Goal: Complete application form: Complete application form

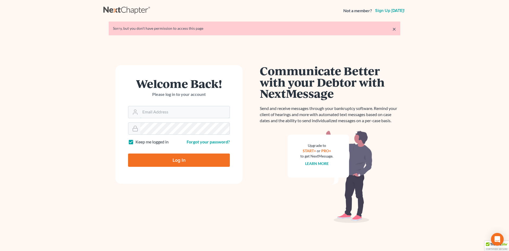
type input "[EMAIL_ADDRESS][DOMAIN_NAME]"
click at [174, 159] on input "Log In" at bounding box center [179, 159] width 102 height 13
type input "Thinking..."
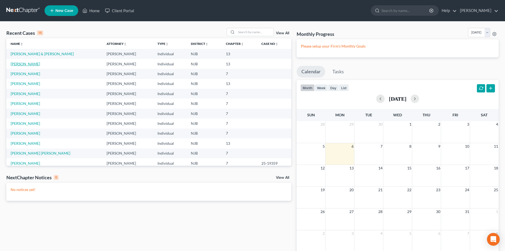
click at [27, 64] on link "Murray, Diana" at bounding box center [25, 64] width 29 height 5
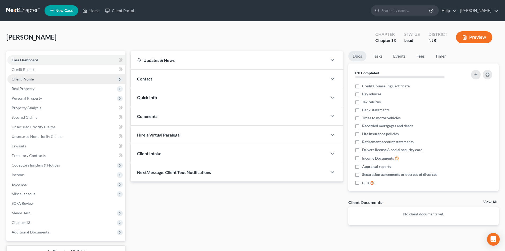
click at [28, 80] on span "Client Profile" at bounding box center [23, 79] width 22 height 5
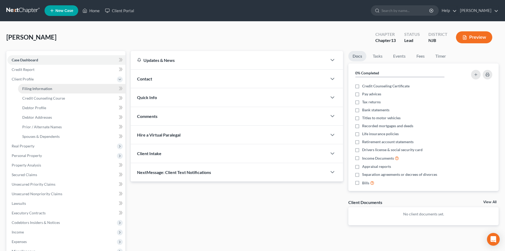
click at [36, 87] on span "Filing Information" at bounding box center [37, 88] width 30 height 5
select select "1"
select select "0"
select select "3"
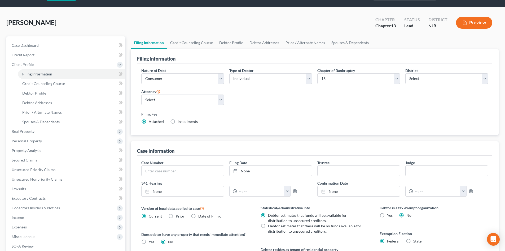
scroll to position [27, 0]
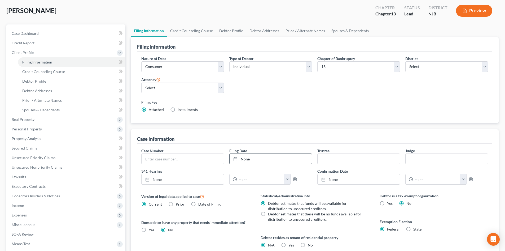
click at [247, 159] on link "None" at bounding box center [271, 158] width 82 height 10
type input "10/6/2025"
click at [331, 163] on input "text" at bounding box center [359, 158] width 82 height 10
type input "Andrew B. Finberg"
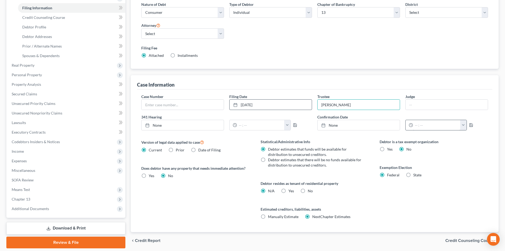
scroll to position [99, 0]
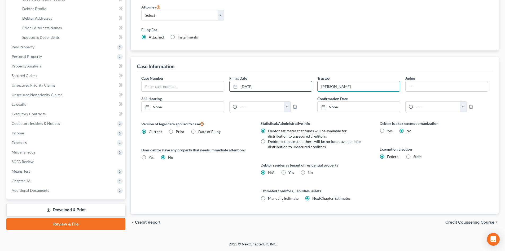
click at [308, 173] on label "No" at bounding box center [310, 172] width 5 height 5
click at [310, 173] on input "No" at bounding box center [311, 171] width 3 height 3
radio input "true"
radio input "false"
click at [466, 223] on span "Credit Counseling Course" at bounding box center [469, 222] width 49 height 4
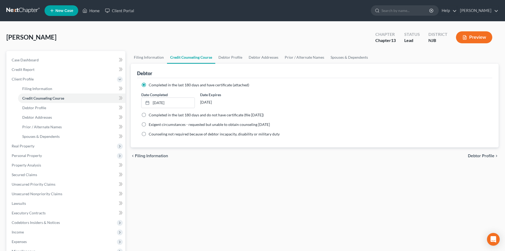
click at [476, 149] on div "chevron_left Filing Information Debtor Profile chevron_right" at bounding box center [315, 155] width 368 height 17
click at [474, 154] on span "Debtor Profile" at bounding box center [481, 155] width 27 height 4
select select "4"
select select "0"
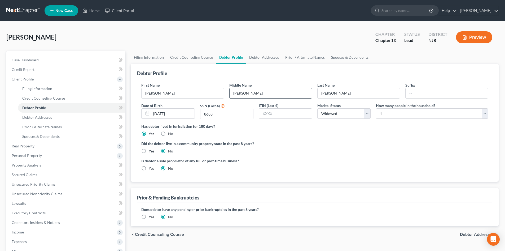
click at [249, 95] on input "Lynn" at bounding box center [271, 93] width 82 height 10
type input "L."
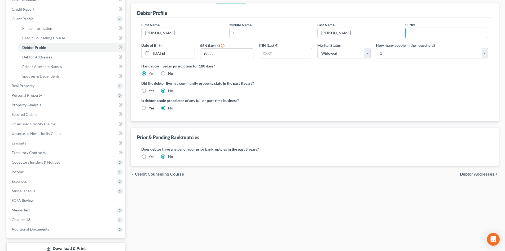
scroll to position [80, 0]
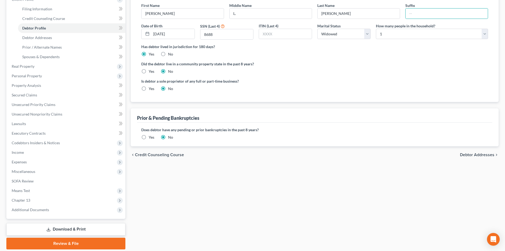
click at [477, 155] on span "Debtor Addresses" at bounding box center [477, 154] width 34 height 4
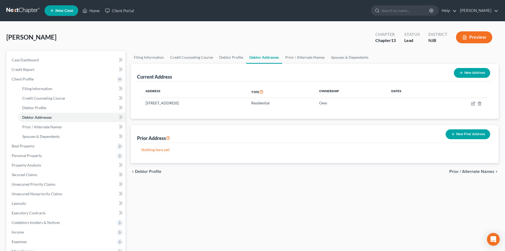
click at [475, 171] on span "Prior / Alternate Names" at bounding box center [471, 171] width 45 height 4
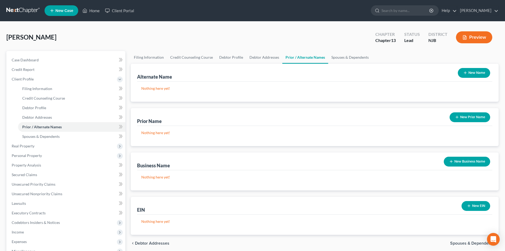
click at [484, 69] on button "New Name" at bounding box center [474, 73] width 32 height 10
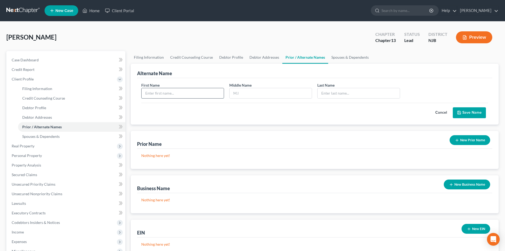
click at [179, 93] on input "text" at bounding box center [183, 93] width 82 height 10
type input "Diana"
type input "Lynn"
type input "Murray"
click at [475, 111] on button "Save Name" at bounding box center [469, 112] width 33 height 11
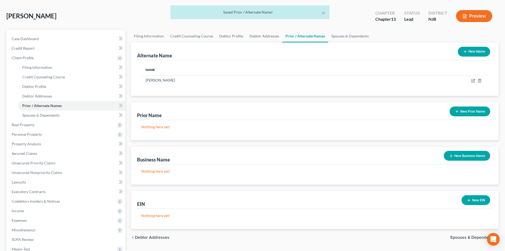
scroll to position [98, 0]
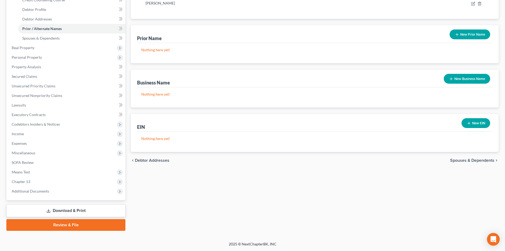
click at [483, 160] on span "Spouses & Dependents" at bounding box center [472, 160] width 44 height 4
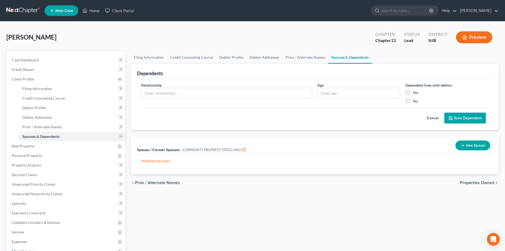
click at [473, 184] on span "Properties Owned" at bounding box center [477, 182] width 34 height 4
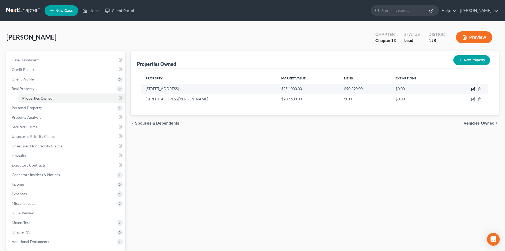
click at [474, 89] on icon "button" at bounding box center [473, 89] width 4 height 4
select select "33"
select select "0"
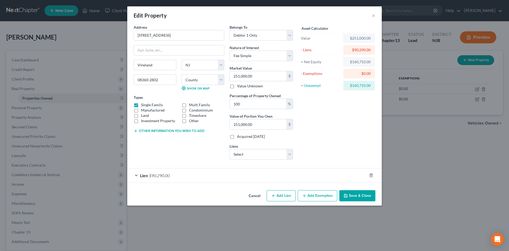
click at [141, 176] on span "Lien" at bounding box center [144, 175] width 8 height 5
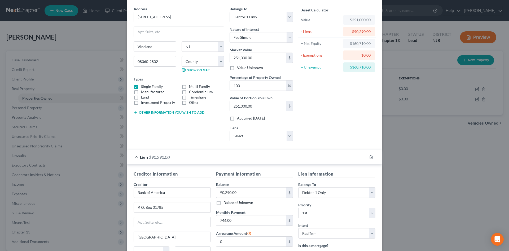
scroll to position [78, 0]
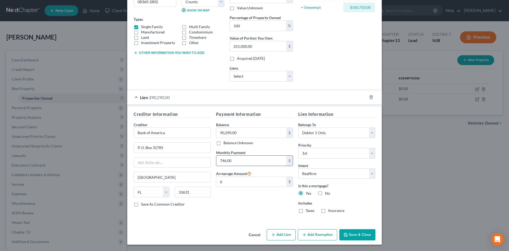
click at [241, 160] on input "746.00" at bounding box center [251, 160] width 70 height 10
type input "745.88"
click at [363, 239] on button "Save & Close" at bounding box center [357, 234] width 36 height 11
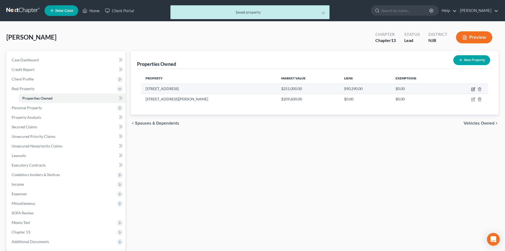
click at [473, 88] on icon "button" at bounding box center [473, 89] width 4 height 4
select select "33"
select select "5"
select select "0"
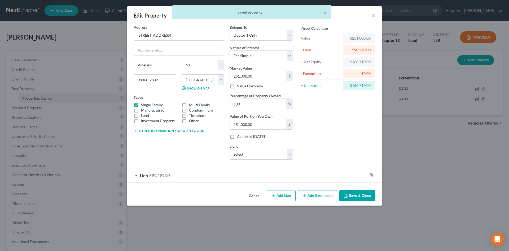
click at [320, 198] on button "Add Exemption" at bounding box center [318, 195] width 40 height 11
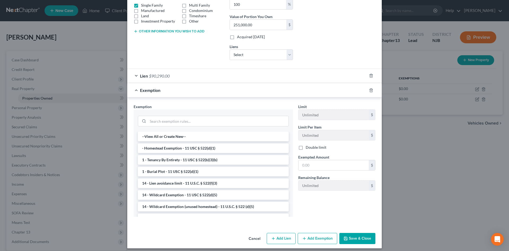
scroll to position [103, 0]
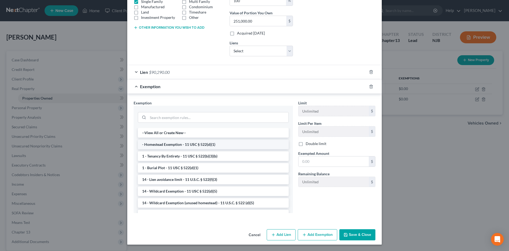
click at [197, 146] on li "- Homestead Exemption - 11 USC § 522(d)(1)" at bounding box center [213, 144] width 151 height 10
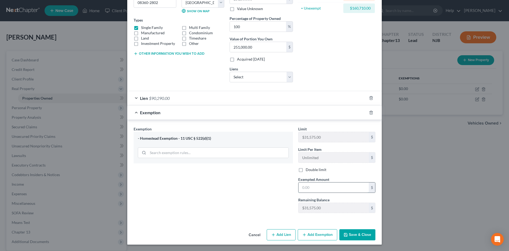
click at [322, 188] on input "text" at bounding box center [334, 187] width 70 height 10
type input "31,575.00"
click at [350, 238] on button "Save & Close" at bounding box center [357, 234] width 36 height 11
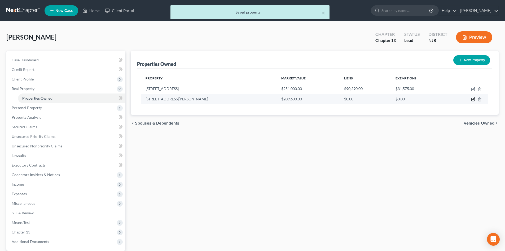
click at [473, 99] on icon "button" at bounding box center [473, 99] width 2 height 2
select select "33"
select select "5"
select select "0"
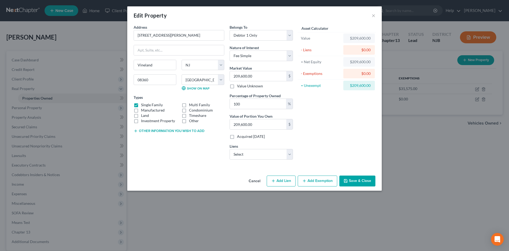
click at [163, 129] on button "Other information you wish to add" at bounding box center [169, 131] width 71 height 4
click at [162, 144] on textarea at bounding box center [179, 143] width 91 height 20
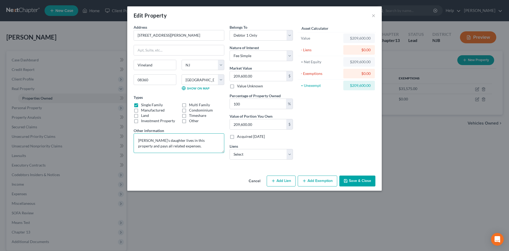
type textarea "Debtor's daughter lives in this property and pays all related expenses."
click at [357, 180] on button "Save & Close" at bounding box center [357, 180] width 36 height 11
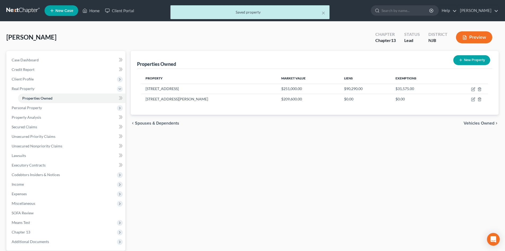
click at [475, 123] on span "Vehicles Owned" at bounding box center [479, 123] width 31 height 4
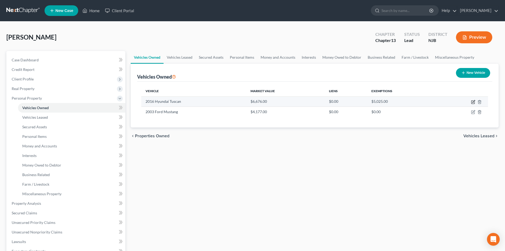
click at [472, 100] on icon "button" at bounding box center [472, 101] width 3 height 3
select select "0"
select select "10"
select select "3"
select select "0"
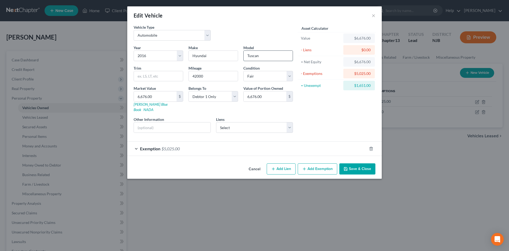
click at [269, 57] on input "Tuscan" at bounding box center [268, 56] width 49 height 10
type input "Tucson"
click at [155, 146] on span "Exemption" at bounding box center [150, 148] width 20 height 5
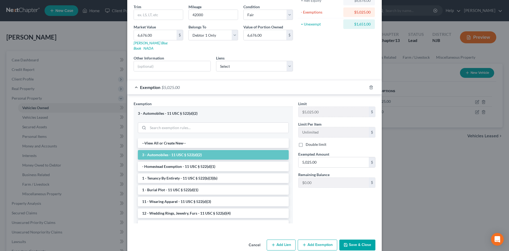
scroll to position [66, 0]
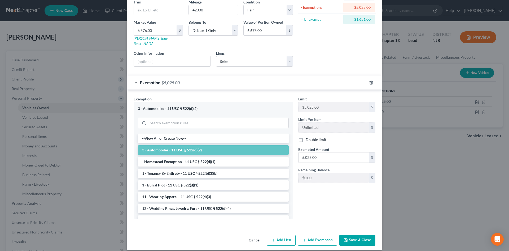
click at [334, 189] on div "Limit $5,025.00 $ Limit Per Item Unlimited $ Double limit Exempted Amount * 5,0…" at bounding box center [337, 159] width 82 height 126
click at [355, 236] on button "Save & Close" at bounding box center [357, 239] width 36 height 11
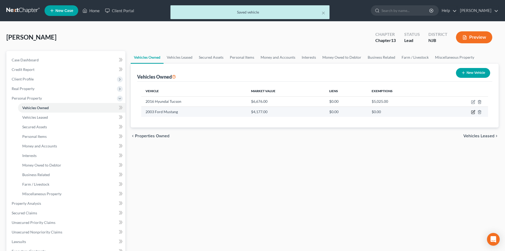
click at [473, 112] on icon "button" at bounding box center [473, 112] width 4 height 4
select select "0"
select select "23"
select select "3"
select select "0"
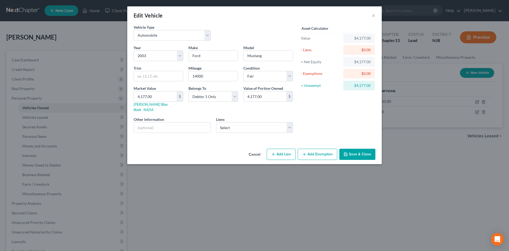
click at [362, 148] on button "Save & Close" at bounding box center [357, 153] width 36 height 11
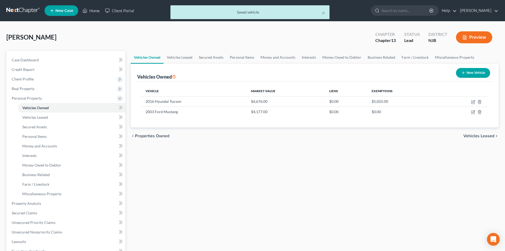
click at [468, 134] on span "Vehicles Leased" at bounding box center [478, 136] width 31 height 4
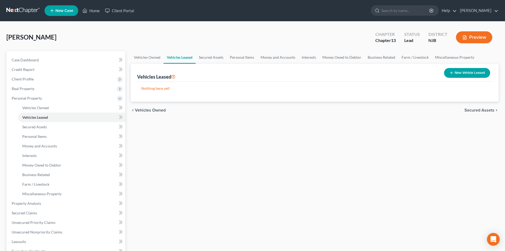
click at [478, 111] on span "Secured Assets" at bounding box center [479, 110] width 30 height 4
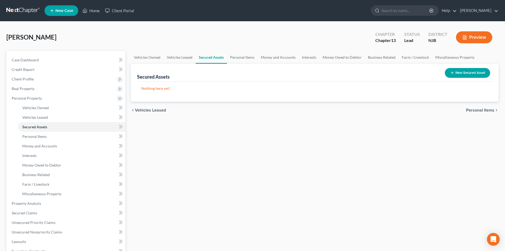
click at [478, 111] on span "Personal Items" at bounding box center [480, 110] width 28 height 4
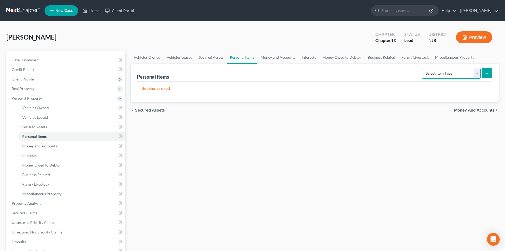
click at [477, 73] on select "Select Item Type Clothing Collectibles Of Value Electronics Firearms Household …" at bounding box center [451, 73] width 59 height 11
select select "clothing"
click at [422, 68] on select "Select Item Type Clothing Collectibles Of Value Electronics Firearms Household …" at bounding box center [451, 73] width 59 height 11
click at [489, 73] on icon "submit" at bounding box center [487, 73] width 4 height 4
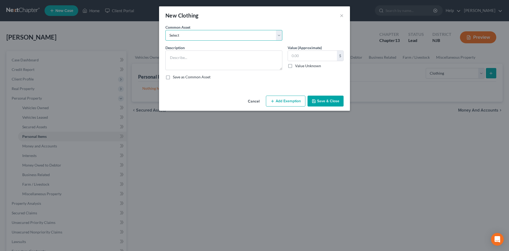
click at [217, 38] on select "Select Misc. articles of clothing" at bounding box center [223, 35] width 117 height 11
select select "0"
click at [165, 30] on select "Select Misc. articles of clothing" at bounding box center [223, 35] width 117 height 11
type textarea "Misc. articles of clothing"
click at [321, 58] on input "600.00" at bounding box center [312, 56] width 49 height 10
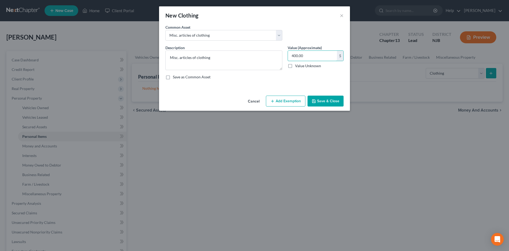
type input "400.00"
click at [279, 103] on button "Add Exemption" at bounding box center [286, 100] width 40 height 11
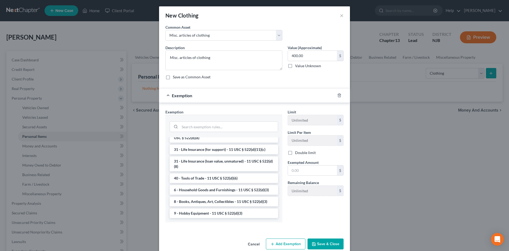
scroll to position [438, 0]
click at [227, 189] on li "6 - Household Goods and Furnishings - 11 USC § 522(d)(3)" at bounding box center [224, 190] width 108 height 10
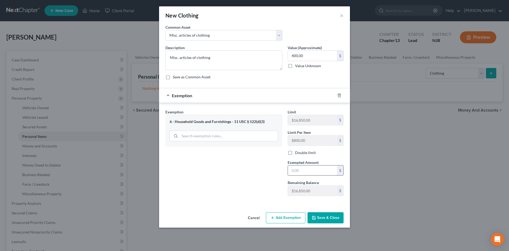
click at [318, 170] on input "text" at bounding box center [312, 170] width 49 height 10
type input "400.00"
click at [323, 220] on button "Save & Close" at bounding box center [326, 217] width 36 height 11
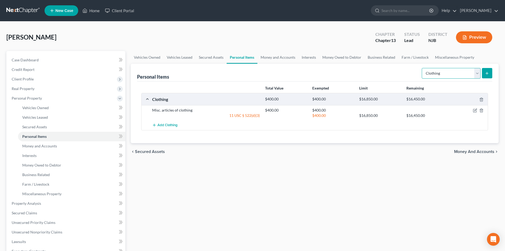
click at [478, 72] on select "Select Item Type Clothing Collectibles Of Value Electronics Firearms Household …" at bounding box center [451, 73] width 59 height 11
select select "electronics"
click at [422, 68] on select "Select Item Type Clothing Collectibles Of Value Electronics Firearms Household …" at bounding box center [451, 73] width 59 height 11
click at [490, 71] on button "submit" at bounding box center [487, 73] width 10 height 10
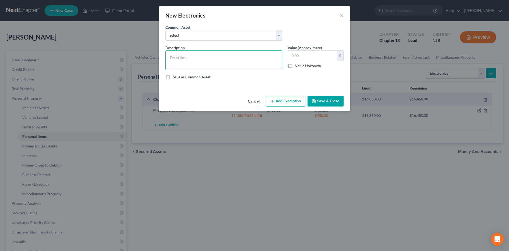
click at [187, 56] on textarea at bounding box center [223, 60] width 117 height 20
type textarea "3 TV's, 1 desktop computer, 1 laptop computer, 1 Ipad, and 1 cell phone."
type input "500.00"
click at [282, 102] on button "Add Exemption" at bounding box center [286, 100] width 40 height 11
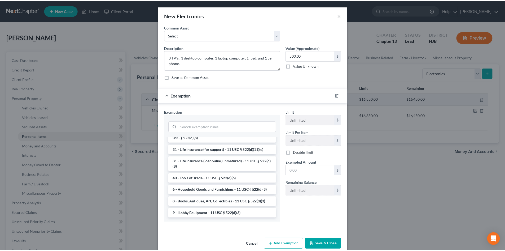
scroll to position [426, 0]
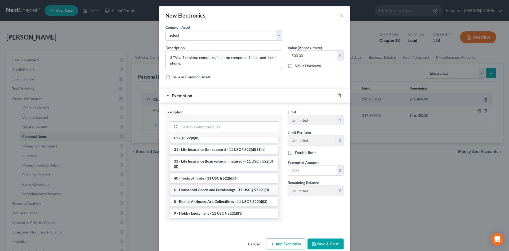
click at [221, 190] on li "6 - Household Goods and Furnishings - 11 USC § 522(d)(3)" at bounding box center [224, 190] width 108 height 10
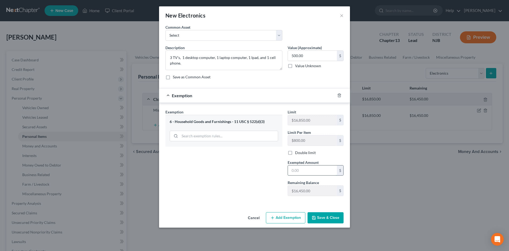
drag, startPoint x: 314, startPoint y: 172, endPoint x: 309, endPoint y: 170, distance: 5.4
click at [314, 172] on input "text" at bounding box center [312, 170] width 49 height 10
type input "500.00"
click at [325, 218] on button "Save & Close" at bounding box center [326, 217] width 36 height 11
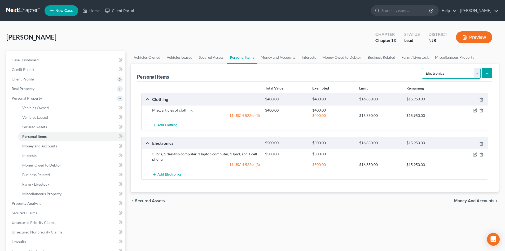
click at [476, 70] on select "Select Item Type Clothing Collectibles Of Value Electronics Firearms Household …" at bounding box center [451, 73] width 59 height 11
select select "household_goods"
click at [422, 68] on select "Select Item Type Clothing Collectibles Of Value Electronics Firearms Household …" at bounding box center [451, 73] width 59 height 11
click at [489, 73] on icon "submit" at bounding box center [487, 73] width 4 height 4
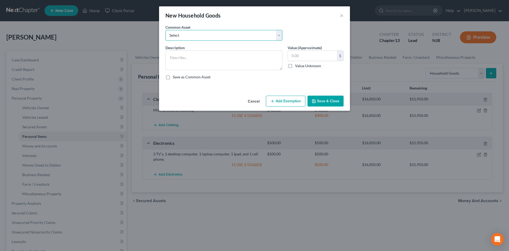
click at [183, 33] on select "Select Misc. household goods and furnishings. Misc. household goods and furnish…" at bounding box center [223, 35] width 117 height 11
select select "0"
click at [165, 30] on select "Select Misc. household goods and furnishings. Misc. household goods and furnish…" at bounding box center [223, 35] width 117 height 11
type textarea "Misc. household goods and furnishings."
click at [319, 57] on input "200.00" at bounding box center [312, 56] width 49 height 10
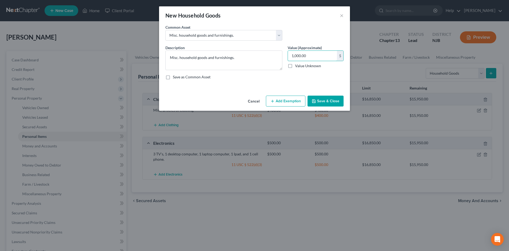
type input "1,000.00"
click at [282, 100] on button "Add Exemption" at bounding box center [286, 100] width 40 height 11
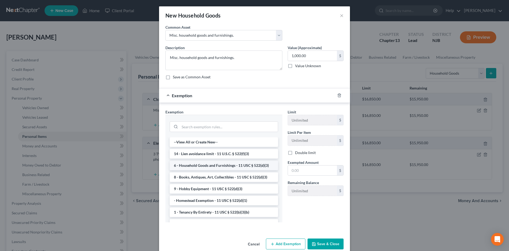
click at [225, 165] on li "6 - Household Goods and Furnishings - 11 USC § 522(d)(3)" at bounding box center [224, 165] width 108 height 10
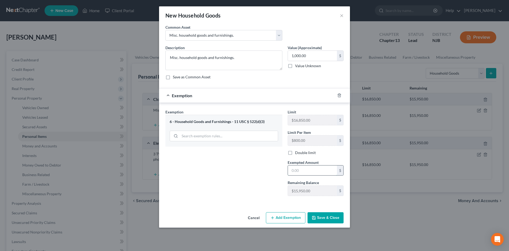
click at [313, 167] on input "text" at bounding box center [312, 170] width 49 height 10
type input "1,000.00"
click at [323, 216] on button "Save & Close" at bounding box center [326, 217] width 36 height 11
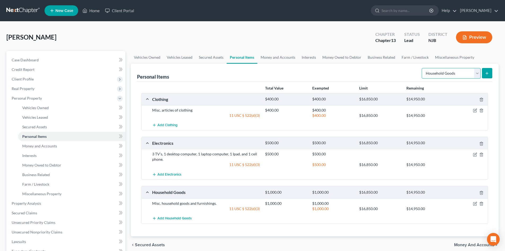
click at [478, 75] on select "Select Item Type Clothing Collectibles Of Value Electronics Firearms Household …" at bounding box center [451, 73] width 59 height 11
select select "jewelry"
click at [422, 68] on select "Select Item Type Clothing Collectibles Of Value Electronics Firearms Household …" at bounding box center [451, 73] width 59 height 11
click at [489, 74] on button "submit" at bounding box center [487, 73] width 10 height 10
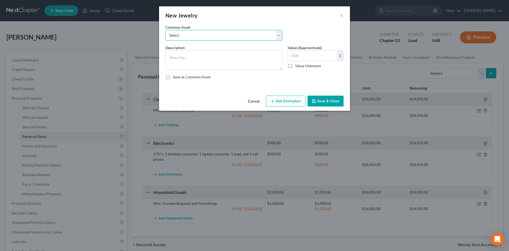
click at [202, 36] on select "Select Misc. costume jewelry Misc. costume Jewelry 1 watch 1 Faux Gold Necklace" at bounding box center [223, 35] width 117 height 11
select select "0"
click at [165, 30] on select "Select Misc. costume jewelry Misc. costume Jewelry 1 watch 1 Faux Gold Necklace" at bounding box center [223, 35] width 117 height 11
type textarea "Misc. costume jewelry"
type input "200.00"
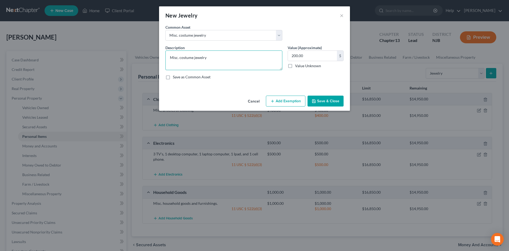
click at [179, 59] on textarea "Misc. costume jewelry" at bounding box center [223, 60] width 117 height 20
click at [194, 58] on textarea "Misc. personal costume jewelry" at bounding box center [223, 60] width 117 height 20
type textarea "Misc. personal and costume jewelry"
click at [318, 55] on input "200.00" at bounding box center [312, 56] width 49 height 10
type input "3,000.00"
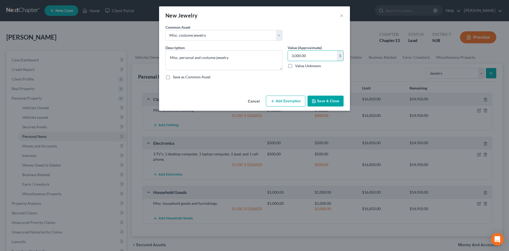
click at [292, 98] on button "Add Exemption" at bounding box center [286, 100] width 40 height 11
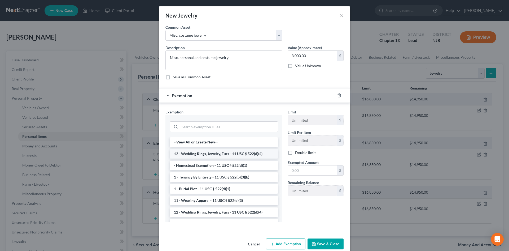
click at [214, 155] on li "12 - Wedding Rings, Jewelry, Furs - 11 USC § 522(d)(4)" at bounding box center [224, 154] width 108 height 10
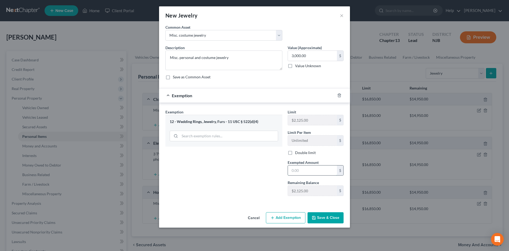
click at [311, 172] on input "text" at bounding box center [312, 170] width 49 height 10
type input "2,125.00"
click at [331, 219] on button "Save & Close" at bounding box center [326, 217] width 36 height 11
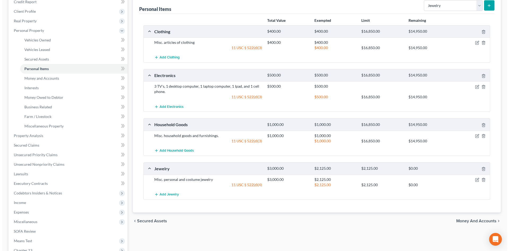
scroll to position [80, 0]
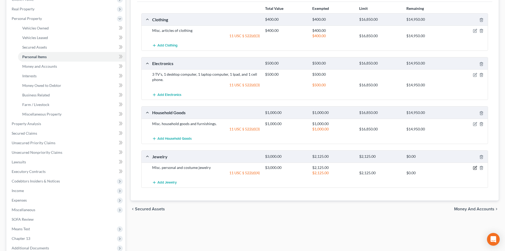
click at [474, 167] on icon "button" at bounding box center [475, 167] width 4 height 4
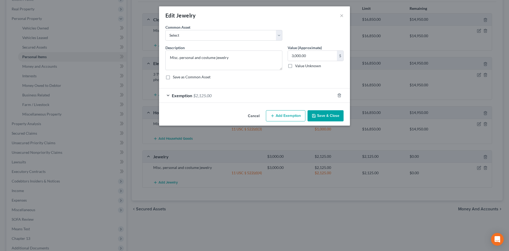
click at [286, 117] on button "Add Exemption" at bounding box center [286, 115] width 40 height 11
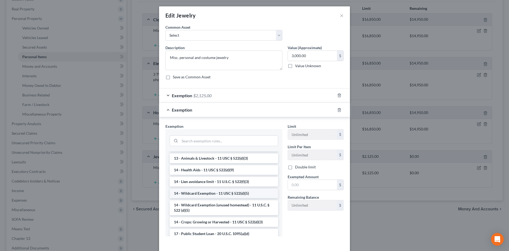
click at [199, 194] on li "14 - Wildcard Exemption - 11 USC § 522(d)(5)" at bounding box center [224, 193] width 108 height 10
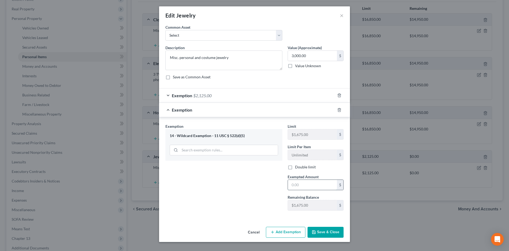
click at [314, 179] on input "text" at bounding box center [312, 184] width 49 height 10
type input "875.00"
click at [331, 230] on button "Save & Close" at bounding box center [326, 231] width 36 height 11
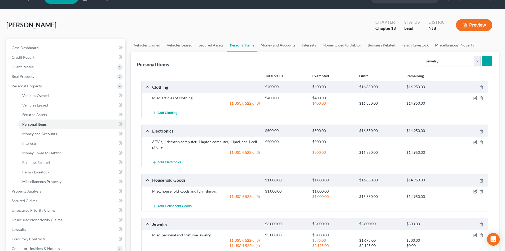
scroll to position [0, 0]
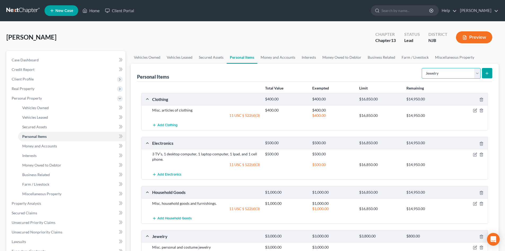
click at [475, 72] on select "Select Item Type Clothing Collectibles Of Value Electronics Firearms Household …" at bounding box center [451, 73] width 59 height 11
select select "pets"
click at [422, 68] on select "Select Item Type Clothing Collectibles Of Value Electronics Firearms Household …" at bounding box center [451, 73] width 59 height 11
click at [487, 73] on line "submit" at bounding box center [487, 73] width 0 height 2
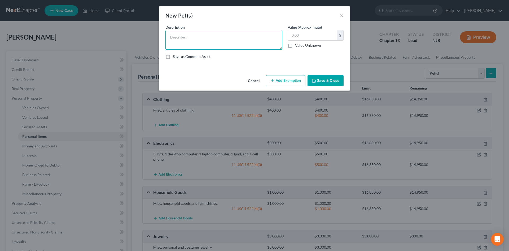
click at [192, 42] on textarea at bounding box center [223, 40] width 117 height 20
type textarea "4 cats and 1 dog, no resale value."
type input "0.00"
click at [323, 81] on button "Save & Close" at bounding box center [326, 80] width 36 height 11
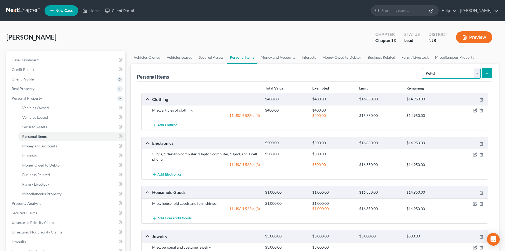
click at [478, 71] on select "Select Item Type Clothing Collectibles Of Value Electronics Firearms Household …" at bounding box center [451, 73] width 59 height 11
click at [492, 127] on div "Total Value Exempted Limit Remaining Clothing $400.00 $400.00 $16,850.00 $14,95…" at bounding box center [314, 202] width 355 height 242
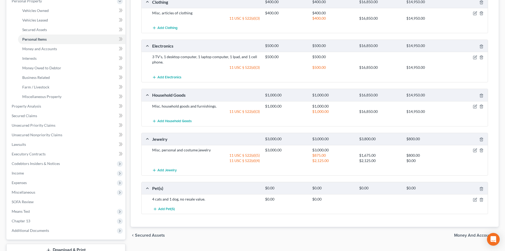
scroll to position [136, 0]
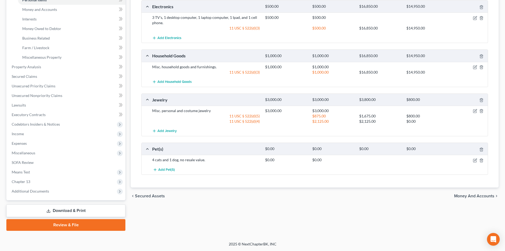
click at [484, 196] on span "Money and Accounts" at bounding box center [474, 196] width 40 height 4
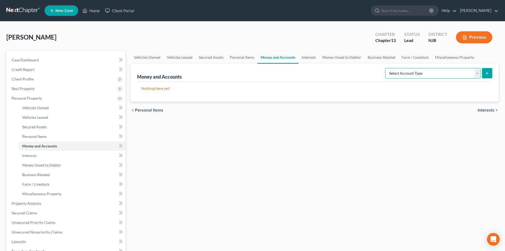
click at [477, 72] on select "Select Account Type Brokerage Cash on Hand Certificates of Deposit Checking Acc…" at bounding box center [432, 73] width 95 height 11
select select "checking"
click at [386, 68] on select "Select Account Type Brokerage Cash on Hand Certificates of Deposit Checking Acc…" at bounding box center [432, 73] width 95 height 11
click at [488, 73] on icon "submit" at bounding box center [487, 73] width 4 height 4
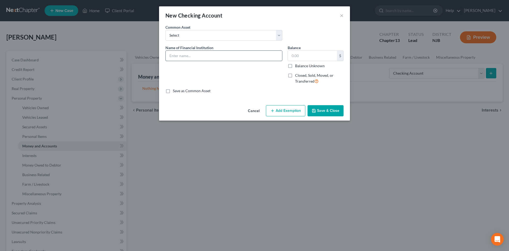
click at [190, 56] on input "text" at bounding box center [224, 56] width 116 height 10
type input "Checking Account at Bank of America"
click at [317, 55] on input "text" at bounding box center [312, 56] width 49 height 10
type input "1,988.89"
click at [284, 109] on button "Add Exemption" at bounding box center [286, 110] width 40 height 11
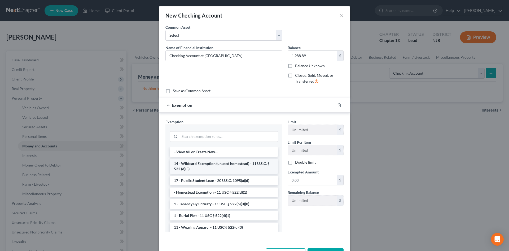
click at [250, 168] on li "14 - Wildcard Exemption (unused homestead) - 11 U.S.C. § 522 (d)(5)" at bounding box center [224, 166] width 108 height 15
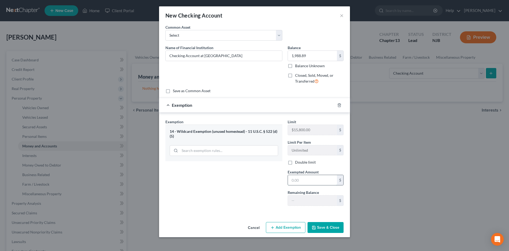
click at [308, 177] on input "text" at bounding box center [312, 180] width 49 height 10
type input "800.00"
click at [324, 227] on button "Save & Close" at bounding box center [326, 227] width 36 height 11
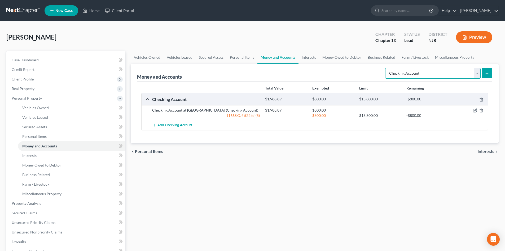
click at [480, 73] on select "Select Account Type Brokerage Cash on Hand Certificates of Deposit Checking Acc…" at bounding box center [432, 73] width 95 height 11
select select "savings"
click at [386, 68] on select "Select Account Type Brokerage Cash on Hand Certificates of Deposit Checking Acc…" at bounding box center [432, 73] width 95 height 11
click at [489, 73] on icon "submit" at bounding box center [487, 73] width 4 height 4
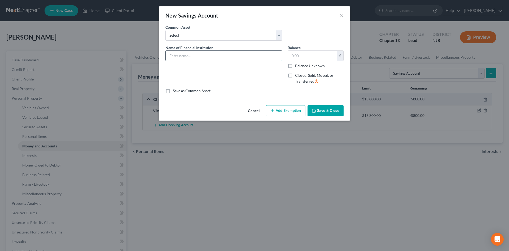
click at [190, 53] on input "text" at bounding box center [224, 56] width 116 height 10
click at [202, 56] on input "text" at bounding box center [224, 56] width 116 height 10
type input "Savings Accout at Bank of America"
type input "2,152.09"
click at [330, 109] on button "Save & Close" at bounding box center [326, 110] width 36 height 11
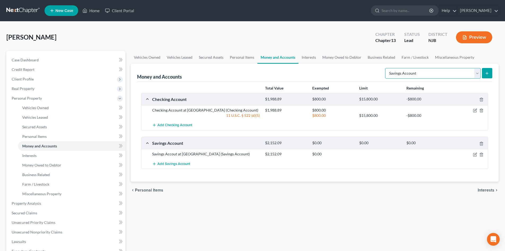
click at [476, 73] on select "Select Account Type Brokerage Cash on Hand Certificates of Deposit Checking Acc…" at bounding box center [432, 73] width 95 height 11
drag, startPoint x: 499, startPoint y: 106, endPoint x: 497, endPoint y: 109, distance: 3.7
click at [498, 106] on div "Vehicles Owned Vehicles Leased Secured Assets Personal Items Money and Accounts…" at bounding box center [314, 209] width 373 height 316
click at [486, 191] on span "Interests" at bounding box center [486, 190] width 17 height 4
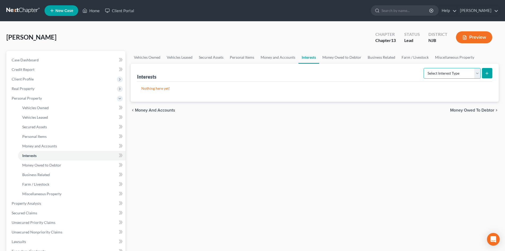
click at [477, 74] on select "Select Interest Type 401K Annuity Bond Education IRA Government Bond Government…" at bounding box center [452, 73] width 57 height 11
select select "ira"
click at [424, 68] on select "Select Interest Type 401K Annuity Bond Education IRA Government Bond Government…" at bounding box center [452, 73] width 57 height 11
click at [485, 73] on button "submit" at bounding box center [487, 73] width 10 height 10
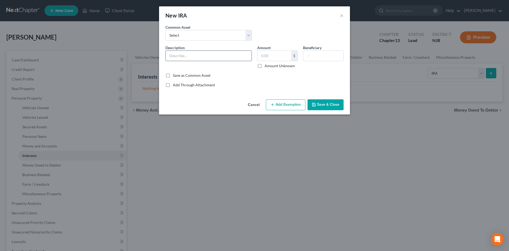
click at [198, 58] on input "text" at bounding box center [209, 56] width 86 height 10
type input "IRA at Ascensus"
type input "600.00"
click at [319, 55] on input "text" at bounding box center [323, 56] width 40 height 10
type input "Debtor"
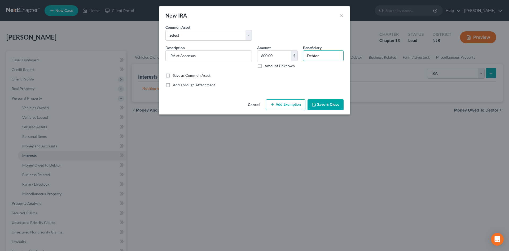
click at [285, 107] on button "Add Exemption" at bounding box center [286, 104] width 40 height 11
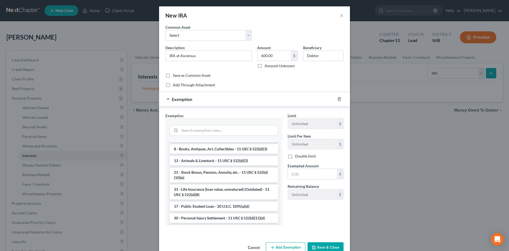
scroll to position [424, 0]
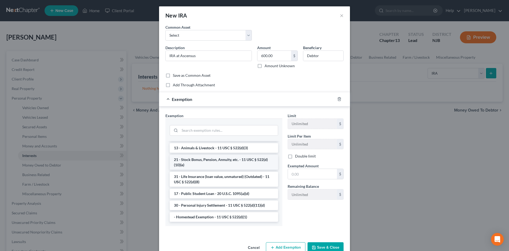
click at [222, 163] on li "21 - Stock Bonus, Pension, Annuity, etc. - 11 USC § 522(d)(10)(e)" at bounding box center [224, 162] width 108 height 15
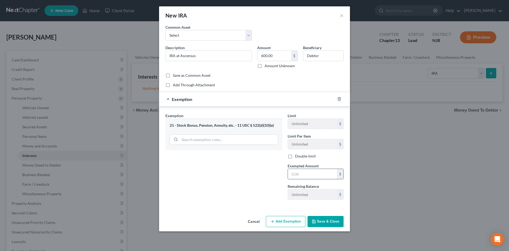
click at [304, 173] on input "text" at bounding box center [312, 174] width 49 height 10
type input "600.00"
click at [324, 227] on div "Cancel Add Exemption Save & Close" at bounding box center [254, 221] width 191 height 17
click at [327, 226] on button "Save & Close" at bounding box center [326, 221] width 36 height 11
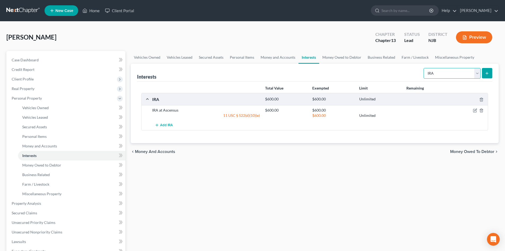
click at [476, 72] on select "Select Interest Type 401K Annuity Bond Education IRA Government Bond Government…" at bounding box center [452, 73] width 57 height 11
select select "pension_plan"
click at [424, 68] on select "Select Interest Type 401K Annuity Bond Education IRA Government Bond Government…" at bounding box center [452, 73] width 57 height 11
click at [489, 72] on button "submit" at bounding box center [487, 73] width 10 height 10
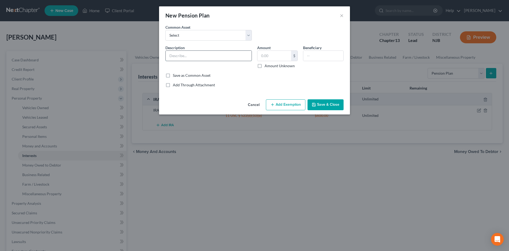
click at [175, 58] on input "text" at bounding box center [209, 56] width 86 height 10
type input "Widow benefits of husbands Pension with Prudential"
type input "365.66"
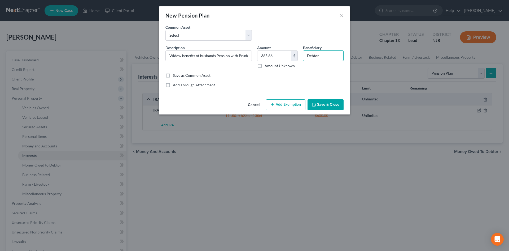
type input "Debtor"
click at [287, 104] on button "Add Exemption" at bounding box center [286, 104] width 40 height 11
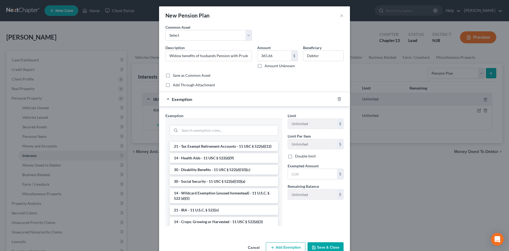
scroll to position [265, 0]
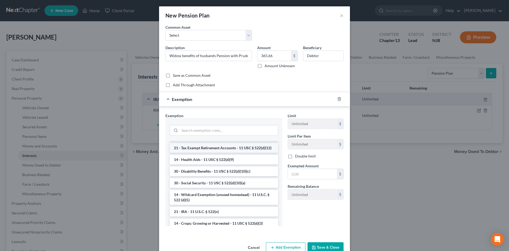
click at [234, 152] on li "21 - Tax Exempt Retirement Accounts - 11 USC § 522(d)(12)" at bounding box center [224, 148] width 108 height 10
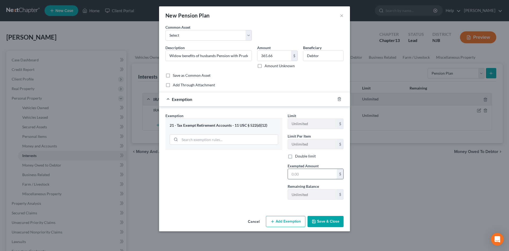
click at [307, 172] on input "text" at bounding box center [312, 174] width 49 height 10
type input "365.66"
click at [333, 222] on button "Save & Close" at bounding box center [326, 221] width 36 height 11
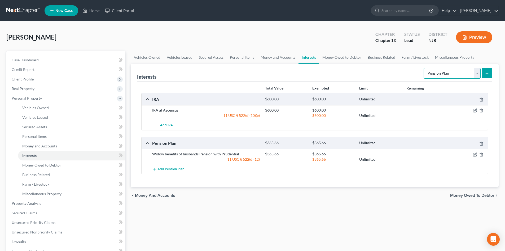
click at [478, 74] on select "Select Interest Type 401K Annuity Bond Education IRA Government Bond Government…" at bounding box center [452, 73] width 57 height 11
click at [424, 68] on select "Select Interest Type 401K Annuity Bond Education IRA Government Bond Government…" at bounding box center [452, 73] width 57 height 11
click at [479, 75] on select "Select Interest Type 401K Annuity Bond Education IRA Government Bond Government…" at bounding box center [452, 73] width 57 height 11
select select "whole_life_insurance"
click at [424, 68] on select "Select Interest Type 401K Annuity Bond Education IRA Government Bond Government…" at bounding box center [452, 73] width 57 height 11
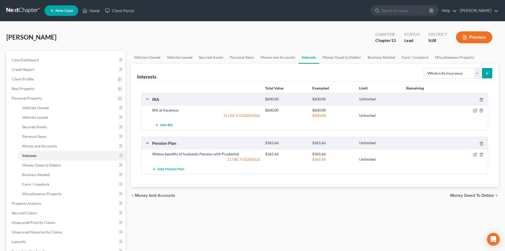
click at [487, 73] on icon "submit" at bounding box center [487, 73] width 4 height 4
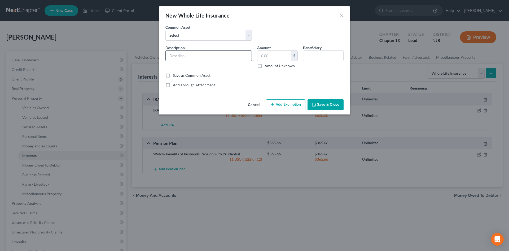
click at [194, 59] on input "text" at bounding box center [209, 56] width 86 height 10
type input "Whole Life Insurance Policy with Columbian Life Insurance"
click at [265, 65] on label "Amount Unknown" at bounding box center [280, 65] width 30 height 5
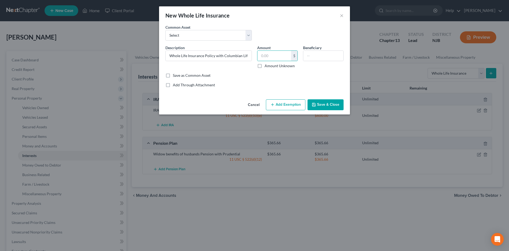
click at [267, 65] on input "Amount Unknown" at bounding box center [268, 64] width 3 height 3
checkbox input "true"
click at [319, 55] on input "text" at bounding box center [323, 56] width 40 height 10
type input "Debtor's daughters"
click at [323, 106] on button "Save & Close" at bounding box center [326, 104] width 36 height 11
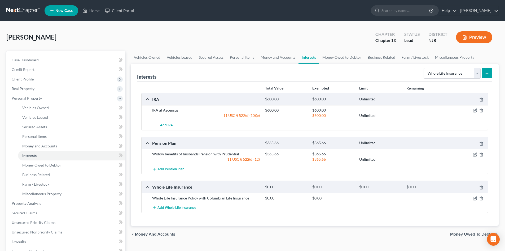
click at [488, 73] on icon "submit" at bounding box center [487, 73] width 4 height 4
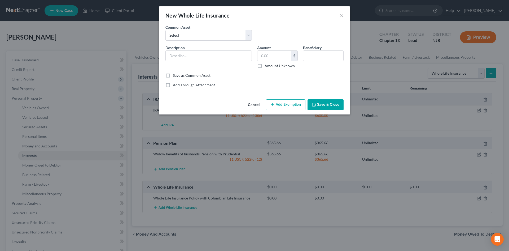
click at [197, 49] on div "Description *" at bounding box center [209, 57] width 92 height 24
click at [197, 52] on input "text" at bounding box center [209, 56] width 86 height 10
type input "Whole Life Insurance Policy with Mutual of Omaha Life Insurance"
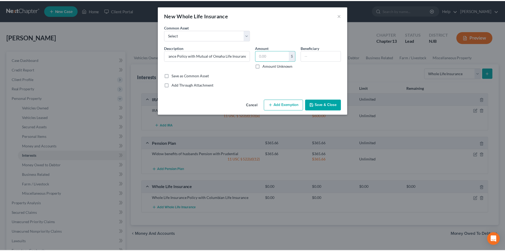
scroll to position [0, 0]
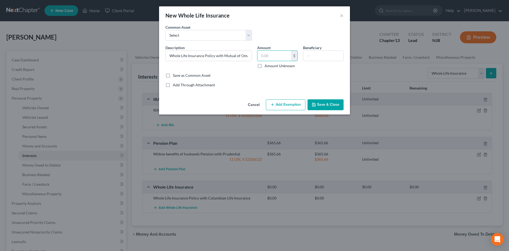
click at [265, 66] on label "Amount Unknown" at bounding box center [280, 65] width 30 height 5
click at [267, 66] on input "Amount Unknown" at bounding box center [268, 64] width 3 height 3
checkbox input "true"
click at [310, 56] on input "text" at bounding box center [323, 56] width 40 height 10
type input "Debtor's daughters."
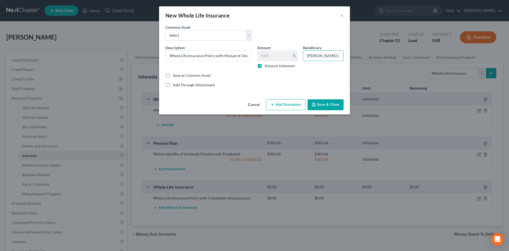
click at [321, 103] on button "Save & Close" at bounding box center [326, 104] width 36 height 11
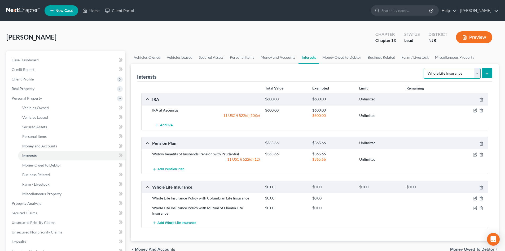
click at [476, 76] on select "Select Interest Type 401K Annuity Bond Education IRA Government Bond Government…" at bounding box center [452, 73] width 57 height 11
click at [496, 185] on div "Interests Select Interest Type 401K Annuity Bond Education IRA Government Bond …" at bounding box center [315, 152] width 368 height 177
click at [466, 247] on span "Money Owed to Debtor" at bounding box center [472, 249] width 44 height 4
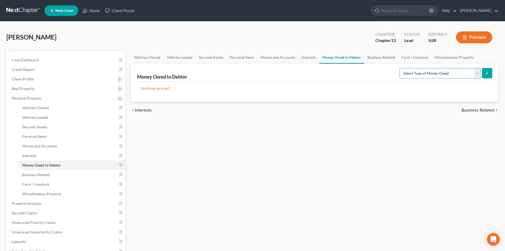
click at [478, 72] on select "Select Type of Money Owed Accounts Receivable Alimony Child Support Claims Agai…" at bounding box center [440, 73] width 81 height 11
select select "other_contingent_and_unliquidated_claims"
click at [400, 68] on select "Select Type of Money Owed Accounts Receivable Alimony Child Support Claims Agai…" at bounding box center [440, 73] width 81 height 11
click at [481, 112] on span "Business Related" at bounding box center [478, 110] width 33 height 4
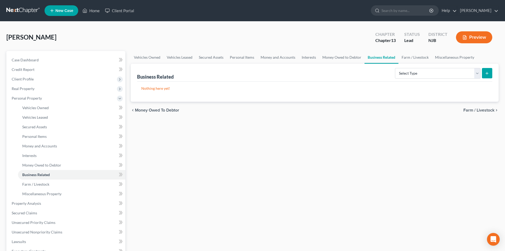
click at [479, 112] on span "Farm / Livestock" at bounding box center [478, 110] width 31 height 4
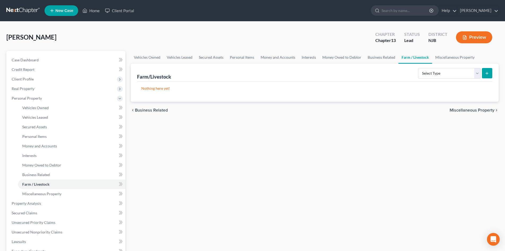
click at [473, 107] on div "chevron_left Business Related Miscellaneous Property chevron_right" at bounding box center [315, 110] width 368 height 17
click at [473, 111] on span "Miscellaneous Property" at bounding box center [472, 110] width 45 height 4
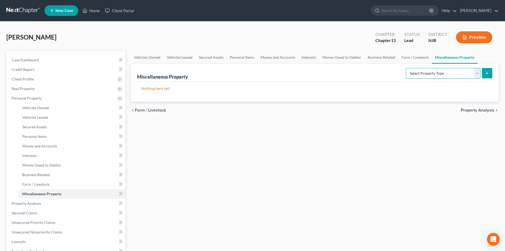
click at [477, 76] on select "Select Property Type Assigned for Creditor Benefit Within 1 Year Holding for An…" at bounding box center [443, 73] width 75 height 11
click at [448, 202] on div "Vehicles Owned Vehicles Leased Secured Assets Personal Items Money and Accounts…" at bounding box center [314, 209] width 373 height 316
click at [470, 110] on span "Property Analysis" at bounding box center [478, 110] width 34 height 4
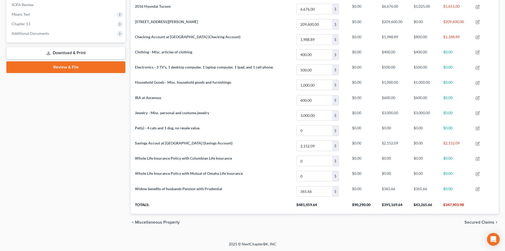
click at [476, 221] on span "Secured Claims" at bounding box center [479, 222] width 30 height 4
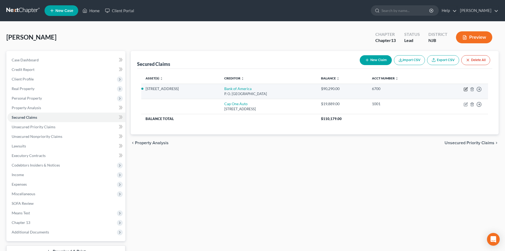
click at [465, 88] on icon "button" at bounding box center [465, 89] width 3 height 3
select select "9"
select select "2"
select select "0"
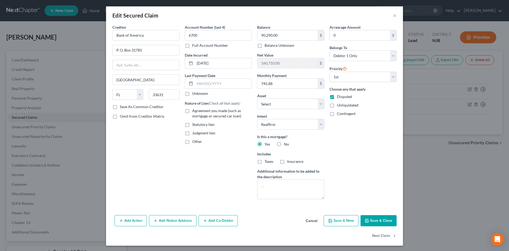
click at [192, 110] on label "Agreement you made (such as mortgage or secured car loan)" at bounding box center [222, 113] width 60 height 11
click at [194, 110] on input "Agreement you made (such as mortgage or secured car loan)" at bounding box center [195, 109] width 3 height 3
checkbox input "true"
click at [376, 220] on button "Save & Close" at bounding box center [379, 220] width 36 height 11
select select "2"
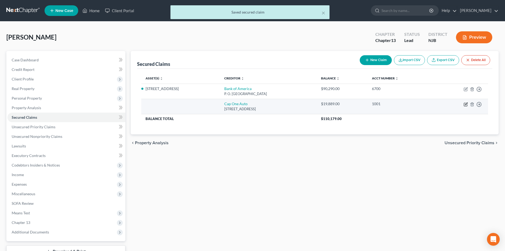
click at [466, 104] on icon "button" at bounding box center [466, 104] width 4 height 4
select select "45"
select select "0"
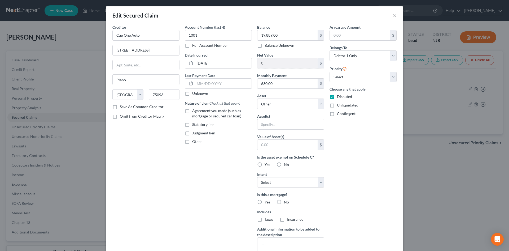
click at [192, 112] on label "Agreement you made (such as mortgage or secured car loan)" at bounding box center [222, 113] width 60 height 11
click at [194, 111] on input "Agreement you made (such as mortgage or secured car loan)" at bounding box center [195, 109] width 3 height 3
checkbox input "true"
click at [285, 105] on select "Select Other Multiple Assets 1116 Fairmount Ave. - $251000.0 2016 Hyundai Tucso…" at bounding box center [290, 103] width 67 height 11
click at [203, 185] on div "Account Number (last 4) 1001 Full Account Number Date Incurred 02-04-2021 Last …" at bounding box center [218, 142] width 72 height 236
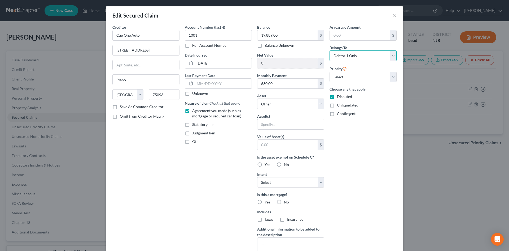
click at [392, 55] on select "Select Debtor 1 Only Debtor 2 Only Debtor 1 And Debtor 2 Only At Least One Of T…" at bounding box center [363, 55] width 67 height 11
select select "3"
click at [330, 50] on select "Select Debtor 1 Only Debtor 2 Only Debtor 1 And Debtor 2 Only At Least One Of T…" at bounding box center [363, 55] width 67 height 11
click at [296, 103] on select "Select Other Multiple Assets 1116 Fairmount Ave. - $251000.0 2016 Hyundai Tucso…" at bounding box center [290, 103] width 67 height 11
click at [231, 173] on div "Account Number (last 4) 1001 Full Account Number Date Incurred 02-04-2021 Last …" at bounding box center [218, 142] width 72 height 236
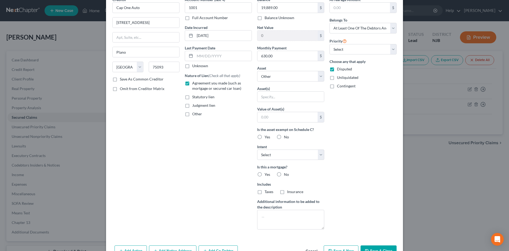
scroll to position [59, 0]
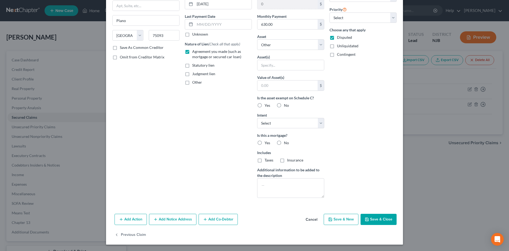
click at [373, 218] on button "Save & Close" at bounding box center [379, 218] width 36 height 11
select select
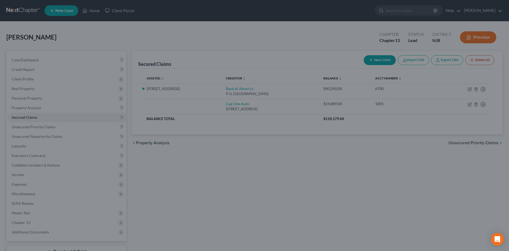
scroll to position [1, 0]
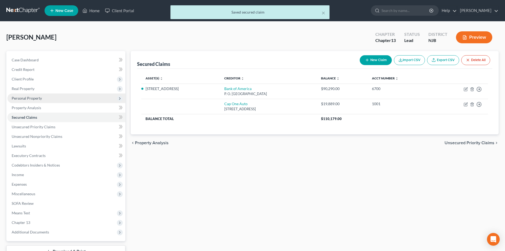
click at [20, 99] on span "Personal Property" at bounding box center [27, 98] width 30 height 5
click at [41, 98] on span "Personal Property" at bounding box center [27, 98] width 30 height 5
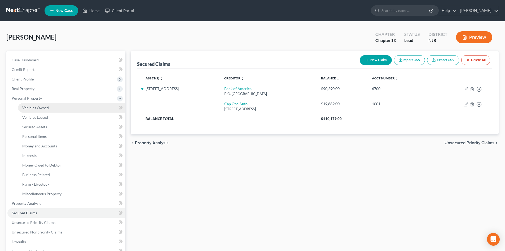
click at [42, 109] on span "Vehicles Owned" at bounding box center [35, 107] width 27 height 5
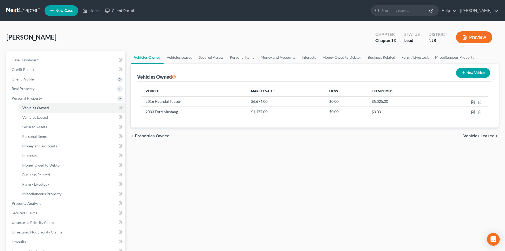
click at [477, 71] on button "New Vehicle" at bounding box center [473, 73] width 34 height 10
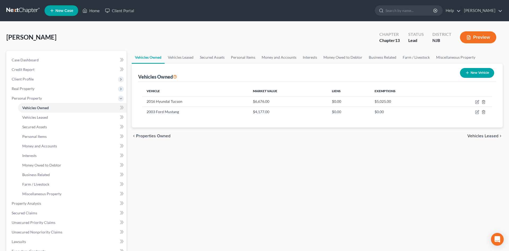
select select "0"
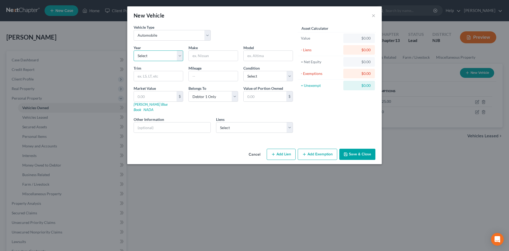
click at [159, 55] on select "Select 2026 2025 2024 2023 2022 2021 2020 2019 2018 2017 2016 2015 2014 2013 20…" at bounding box center [159, 55] width 50 height 11
select select "5"
click at [134, 50] on select "Select 2026 2025 2024 2023 2022 2021 2020 2019 2018 2017 2016 2015 2014 2013 20…" at bounding box center [159, 55] width 50 height 11
click at [205, 59] on input "text" at bounding box center [213, 56] width 49 height 10
click at [210, 56] on input "text" at bounding box center [213, 56] width 49 height 10
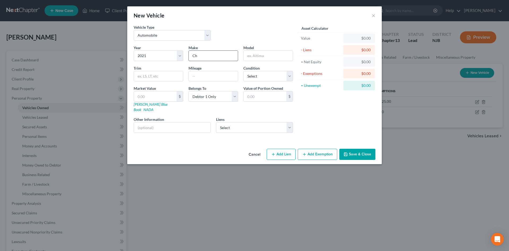
type input "Chevrolet"
click at [266, 55] on input "text" at bounding box center [268, 56] width 49 height 10
type input "Traverse"
type input "87300"
click at [291, 77] on select "Select Excellent Very Good Good Fair Poor" at bounding box center [268, 76] width 50 height 11
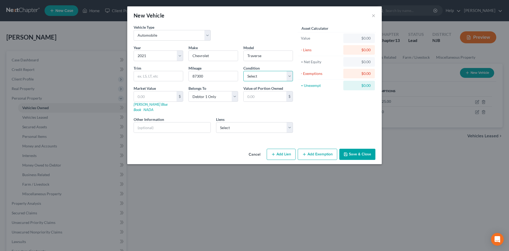
select select "3"
click at [243, 71] on select "Select Excellent Very Good Good Fair Poor" at bounding box center [268, 76] width 50 height 11
click at [162, 99] on input "text" at bounding box center [155, 96] width 43 height 10
type input "1"
type input "1.00"
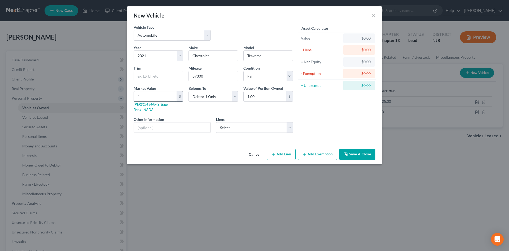
type input "12"
type input "12.00"
type input "120"
type input "120.00"
type input "1206"
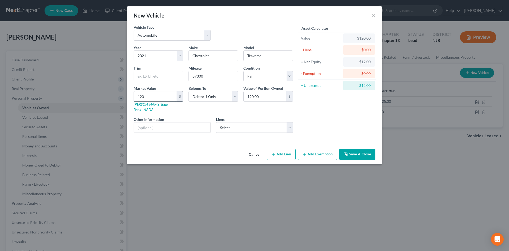
type input "1,206.00"
type input "1,2063"
type input "12,063.00"
click at [234, 97] on select "Select Debtor 1 Only Debtor 2 Only Debtor 1 And Debtor 2 Only At Least One Of T…" at bounding box center [213, 96] width 50 height 11
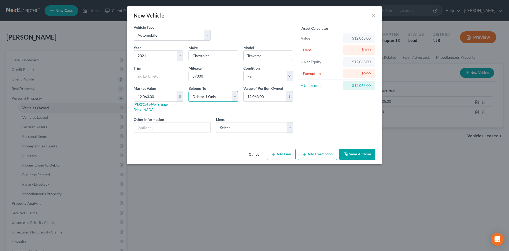
select select "3"
click at [188, 91] on select "Select Debtor 1 Only Debtor 2 Only Debtor 1 And Debtor 2 Only At Least One Of T…" at bounding box center [213, 96] width 50 height 11
click at [169, 124] on input "text" at bounding box center [172, 127] width 77 height 10
type input "Debtor is a co-signer on this vehicle, only. Debtor's daughter pays all related…"
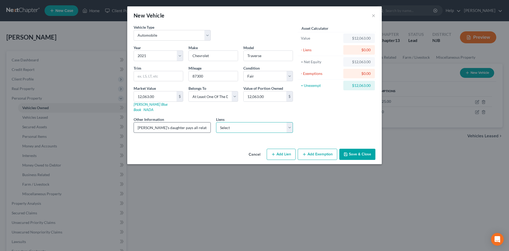
scroll to position [0, 0]
click at [288, 125] on select "Select Cap One Auto - $19,889.00" at bounding box center [254, 127] width 77 height 11
select select "45"
select select "3"
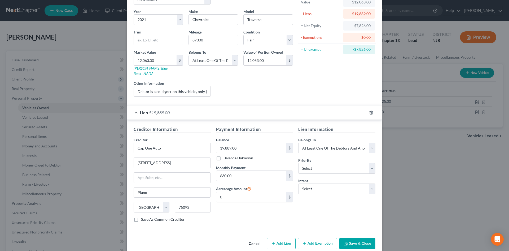
scroll to position [40, 0]
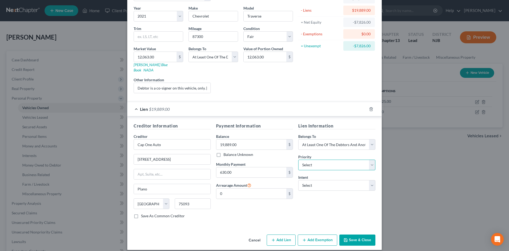
click at [318, 162] on select "Select 1st 2nd 3rd 4th 5th 6th 7th 8th 9th 10th 11th 12th 13th 14th 15th 16th 1…" at bounding box center [336, 164] width 77 height 11
select select "0"
click at [298, 159] on select "Select 1st 2nd 3rd 4th 5th 6th 7th 8th 9th 10th 11th 12th 13th 14th 15th 16th 1…" at bounding box center [336, 164] width 77 height 11
click at [330, 182] on select "Select Surrender Redeem Reaffirm Avoid Other" at bounding box center [336, 185] width 77 height 11
select select "2"
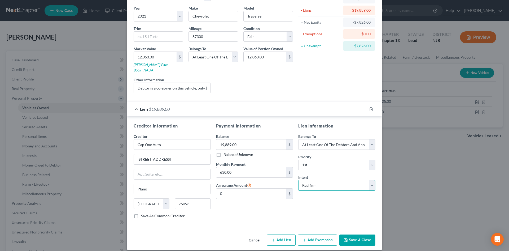
click at [298, 180] on select "Select Surrender Redeem Reaffirm Avoid Other" at bounding box center [336, 185] width 77 height 11
click at [358, 234] on button "Save & Close" at bounding box center [357, 239] width 36 height 11
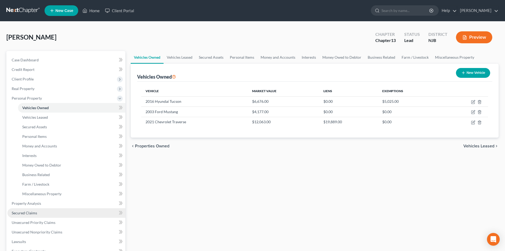
click at [29, 210] on span "Secured Claims" at bounding box center [24, 212] width 25 height 5
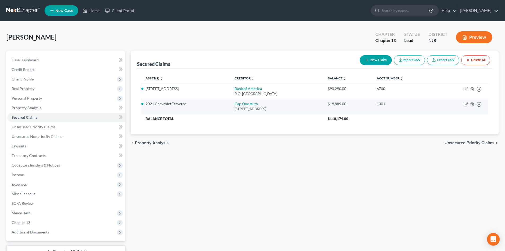
click at [464, 104] on icon "button" at bounding box center [465, 104] width 3 height 3
select select "45"
select select "17"
select select "2"
select select "3"
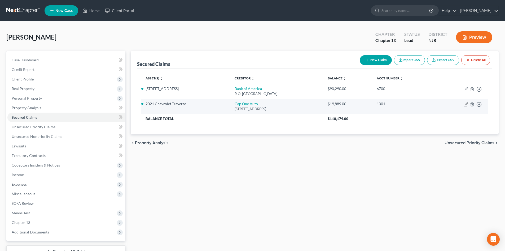
select select "0"
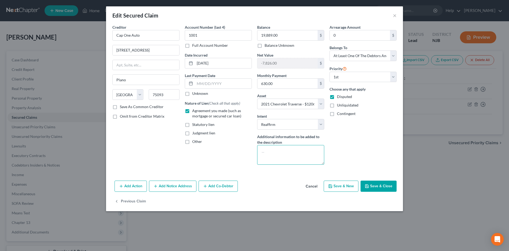
click at [276, 151] on textarea at bounding box center [290, 155] width 67 height 20
type textarea "T"
type textarea "Debtor is a co-signer on this vehicle, only. Daughter is the other co-signer, a…"
click at [220, 186] on button "Add Co-Debtor" at bounding box center [218, 185] width 39 height 11
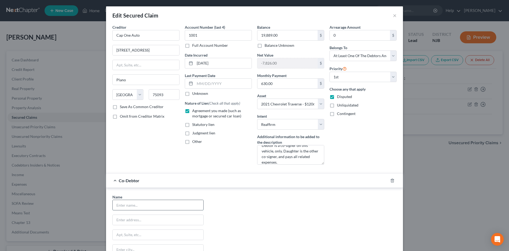
click at [134, 202] on input "text" at bounding box center [158, 205] width 91 height 10
type input "Paula Wiel"
type input "6 Indian Walk"
type input "Ocean View"
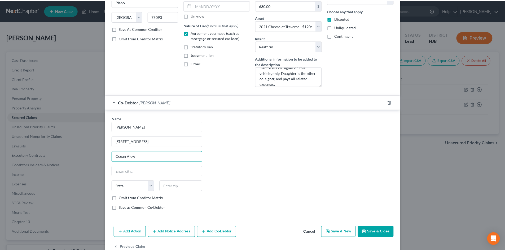
scroll to position [80, 0]
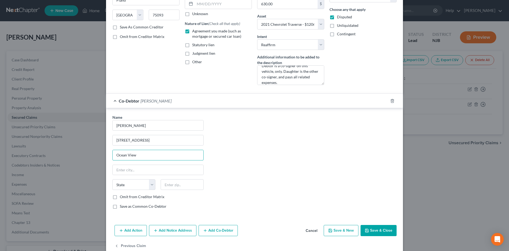
drag, startPoint x: 135, startPoint y: 157, endPoint x: 118, endPoint y: 156, distance: 17.3
click at [94, 156] on div "Edit Secured Claim × Creditor * Cap One Auto 3901 Dallas Pkwy Plano State AL AK…" at bounding box center [254, 125] width 509 height 251
click at [117, 170] on input "text" at bounding box center [158, 170] width 91 height 10
paste input "Ocean View"
type input "Ocean View"
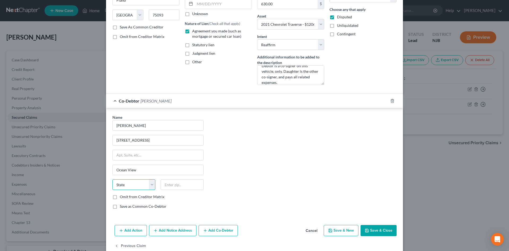
click at [126, 186] on select "State AL AK AR AZ CA CO CT DE DC FL GA GU HI ID IL IN IA KS KY LA ME MD MA MI M…" at bounding box center [133, 184] width 43 height 11
select select "33"
click at [112, 179] on select "State AL AK AR AZ CA CO CT DE DC FL GA GU HI ID IL IN IA KS KY LA ME MD MA MI M…" at bounding box center [133, 184] width 43 height 11
click at [177, 185] on input "text" at bounding box center [182, 184] width 43 height 11
type input "08230"
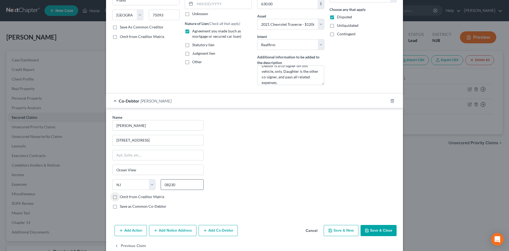
click at [122, 194] on input "Omit from Creditor Matrix" at bounding box center [123, 195] width 3 height 3
checkbox input "true"
click at [376, 229] on button "Save & Close" at bounding box center [379, 230] width 36 height 11
select select
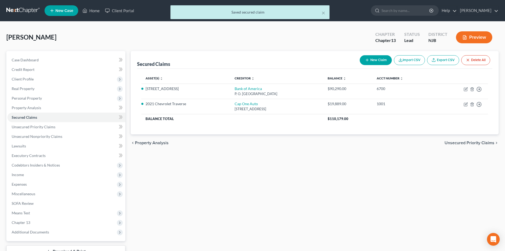
click at [474, 144] on span "Unsecured Priority Claims" at bounding box center [470, 143] width 50 height 4
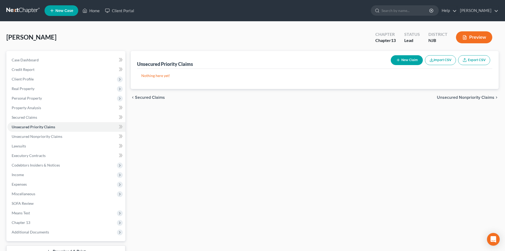
click at [470, 96] on span "Unsecured Nonpriority Claims" at bounding box center [466, 97] width 58 height 4
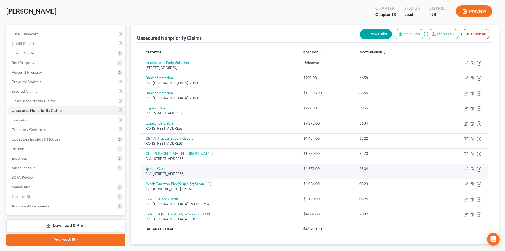
scroll to position [56, 0]
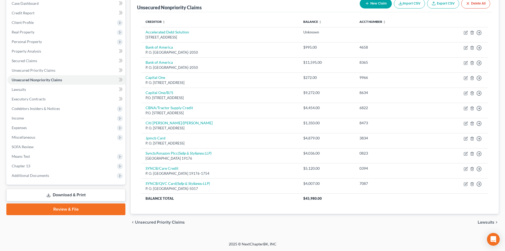
click at [484, 223] on span "Lawsuits" at bounding box center [486, 222] width 17 height 4
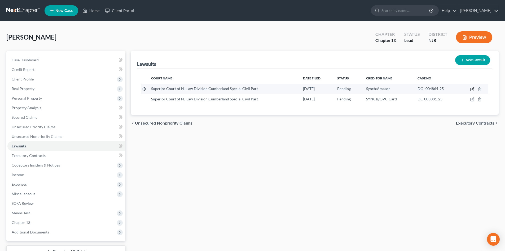
click at [473, 88] on icon "button" at bounding box center [473, 88] width 2 height 2
select select "33"
select select "0"
select select "4"
select select "39"
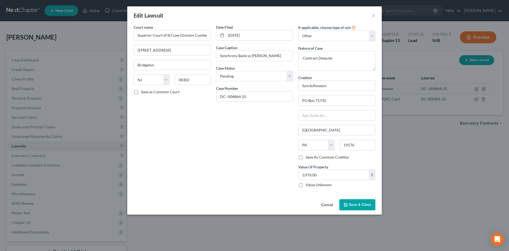
click at [361, 205] on span "Save & Close" at bounding box center [360, 204] width 22 height 5
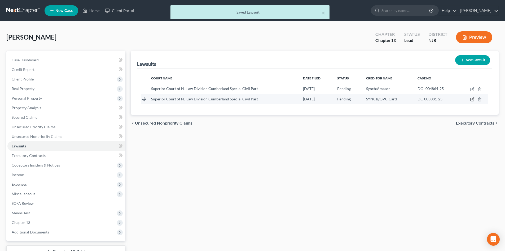
click at [473, 99] on icon "button" at bounding box center [472, 99] width 4 height 4
select select "33"
select select "0"
select select "4"
select select "9"
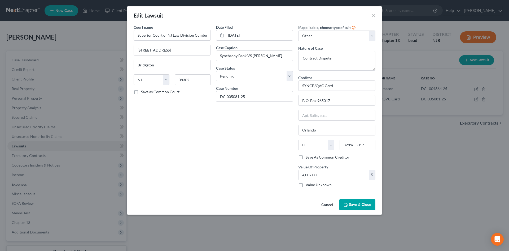
click at [364, 203] on span "Save & Close" at bounding box center [360, 204] width 22 height 5
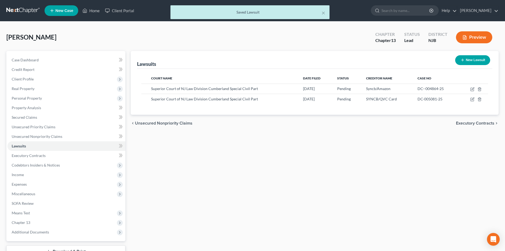
click at [482, 121] on span "Executory Contracts" at bounding box center [475, 123] width 38 height 4
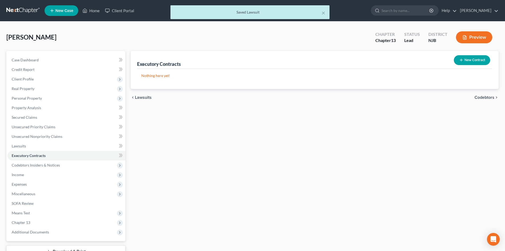
click at [483, 96] on span "Codebtors" at bounding box center [485, 97] width 20 height 4
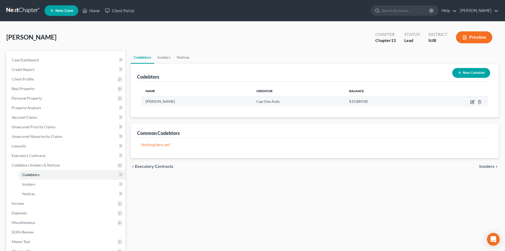
click at [472, 100] on icon "button" at bounding box center [472, 101] width 3 height 3
select select "33"
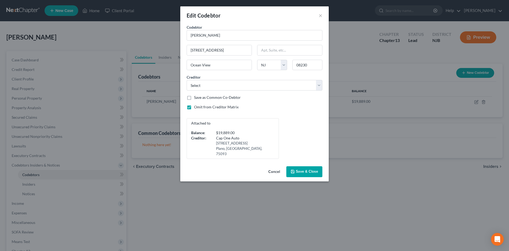
click at [306, 169] on span "Save & Close" at bounding box center [307, 171] width 22 height 5
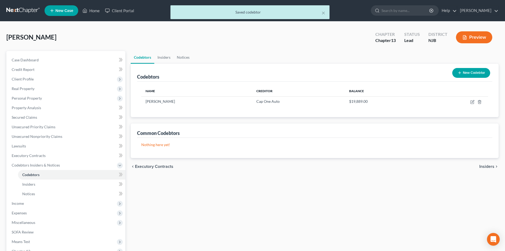
click at [486, 165] on span "Insiders" at bounding box center [486, 166] width 15 height 4
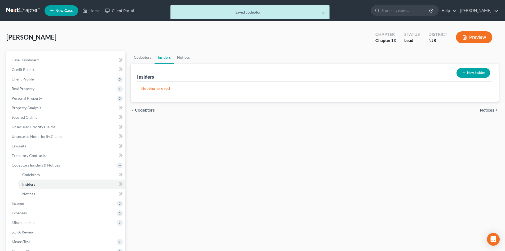
click at [492, 108] on span "Notices" at bounding box center [487, 110] width 15 height 4
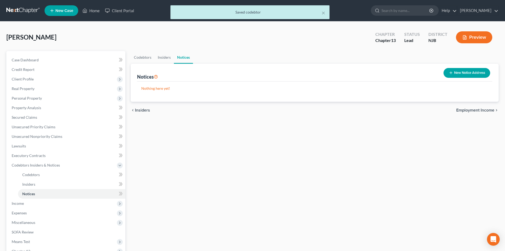
click at [474, 110] on span "Employment Income" at bounding box center [475, 110] width 38 height 4
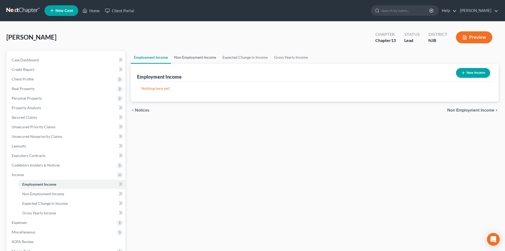
click at [199, 56] on link "Non Employment Income" at bounding box center [195, 57] width 48 height 13
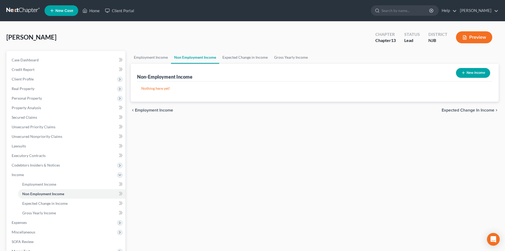
click at [471, 71] on button "New Income" at bounding box center [473, 73] width 34 height 10
select select "0"
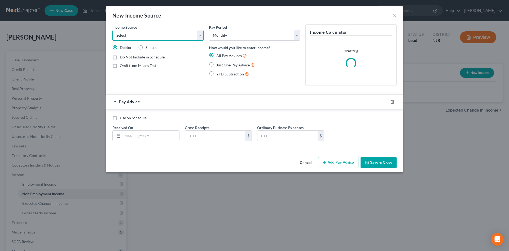
click at [162, 35] on select "Select Unemployment Disability (from employer) Pension Retirement Social Securi…" at bounding box center [157, 35] width 91 height 11
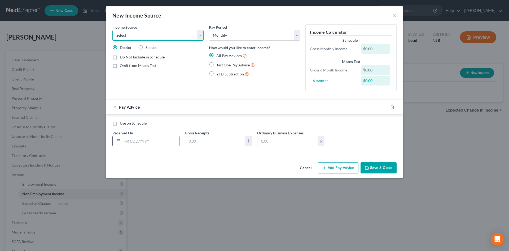
select select "4"
click at [112, 30] on select "Select Unemployment Disability (from employer) Pension Retirement Social Securi…" at bounding box center [157, 35] width 91 height 11
click at [120, 66] on label "Omit from Means Test" at bounding box center [138, 65] width 37 height 5
click at [122, 66] on input "Omit from Means Test" at bounding box center [123, 64] width 3 height 3
checkbox input "true"
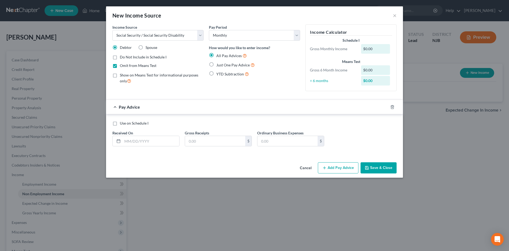
click at [216, 64] on label "Just One Pay Advice" at bounding box center [235, 65] width 38 height 6
click at [218, 64] on input "Just One Pay Advice" at bounding box center [219, 63] width 3 height 3
radio input "true"
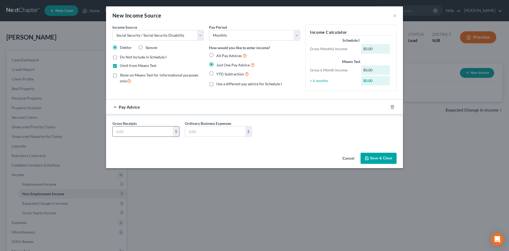
click at [155, 132] on input "text" at bounding box center [143, 131] width 60 height 10
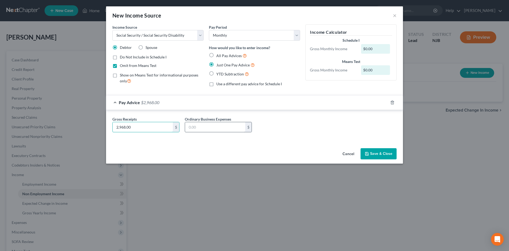
type input "2,968.00"
drag, startPoint x: 204, startPoint y: 129, endPoint x: 202, endPoint y: 126, distance: 3.6
click at [204, 129] on input "text" at bounding box center [215, 127] width 60 height 10
type input "185.00"
click at [376, 152] on button "Save & Close" at bounding box center [379, 153] width 36 height 11
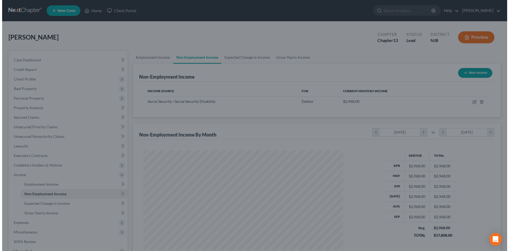
scroll to position [99, 208]
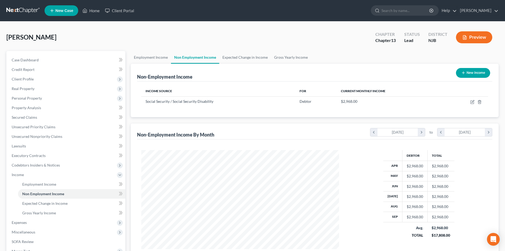
click at [466, 72] on button "New Income" at bounding box center [473, 73] width 34 height 10
select select "0"
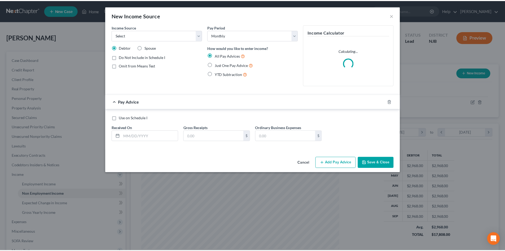
scroll to position [100, 210]
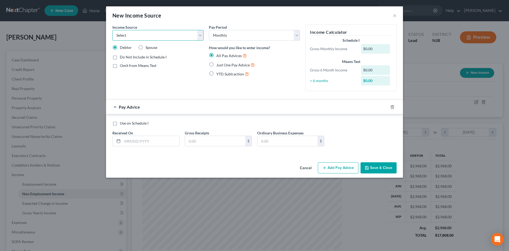
click at [201, 36] on select "Select Unemployment Disability (from employer) Pension Retirement Social Securi…" at bounding box center [157, 35] width 91 height 11
select select "3"
click at [112, 30] on select "Select Unemployment Disability (from employer) Pension Retirement Social Securi…" at bounding box center [157, 35] width 91 height 11
click at [216, 64] on label "Just One Pay Advice" at bounding box center [235, 65] width 38 height 6
click at [218, 64] on input "Just One Pay Advice" at bounding box center [219, 63] width 3 height 3
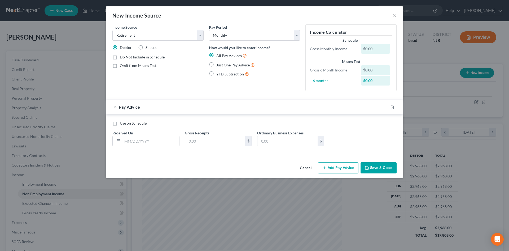
radio input "true"
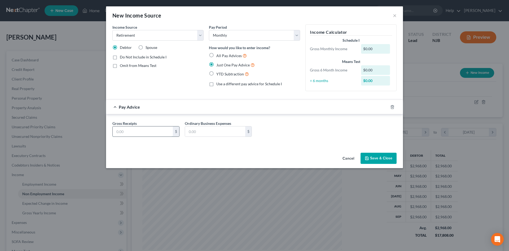
click at [136, 131] on input "text" at bounding box center [143, 131] width 60 height 10
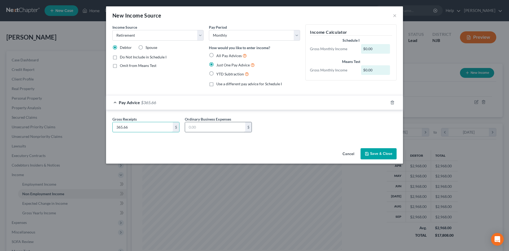
type input "365.66"
click at [205, 123] on input "text" at bounding box center [215, 127] width 60 height 10
type input "0.00"
click at [383, 152] on button "Save & Close" at bounding box center [379, 153] width 36 height 11
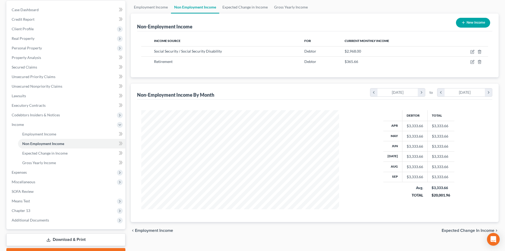
scroll to position [79, 0]
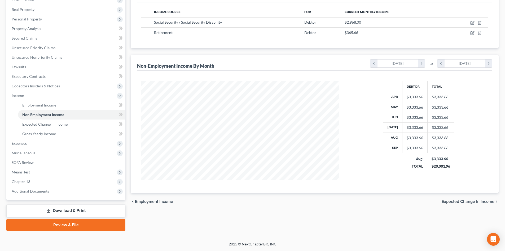
click at [465, 201] on span "Expected Change in Income" at bounding box center [468, 201] width 53 height 4
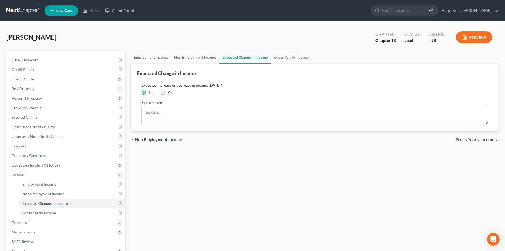
click at [472, 139] on span "Gross Yearly Income" at bounding box center [475, 139] width 39 height 4
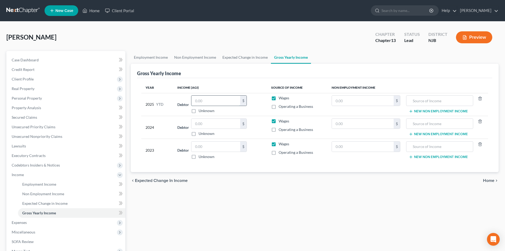
click at [208, 100] on input "text" at bounding box center [215, 100] width 49 height 10
type input "33,336.60"
drag, startPoint x: 216, startPoint y: 101, endPoint x: 191, endPoint y: 102, distance: 25.0
click at [191, 102] on div "Debtor 33,336.60 $ Unknown Balance Undetermined 33,336.60 $ Unknown" at bounding box center [219, 104] width 85 height 18
click at [345, 101] on input "text" at bounding box center [363, 100] width 62 height 10
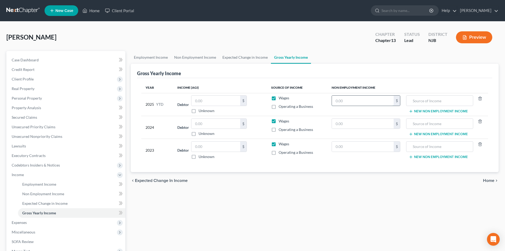
paste input "33,336.60"
type input "33,336.60"
click at [430, 100] on input "text" at bounding box center [439, 100] width 61 height 10
type input "z"
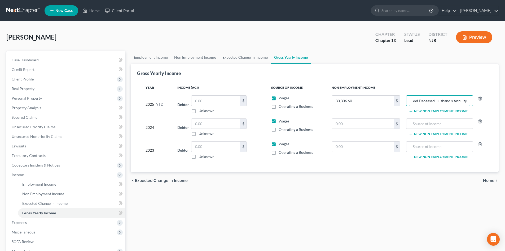
type input "SSI and Deceased Husband's Annuity"
click at [363, 121] on input "text" at bounding box center [363, 124] width 62 height 10
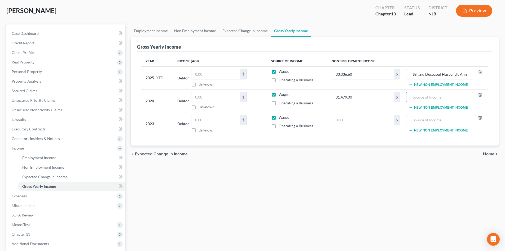
type input "31,479.00"
click at [419, 98] on input "text" at bounding box center [439, 97] width 61 height 10
drag, startPoint x: 413, startPoint y: 75, endPoint x: 484, endPoint y: 82, distance: 72.1
click at [484, 82] on td "SSI and Deceased Husband's Annuity New Non Employment Income" at bounding box center [447, 77] width 84 height 23
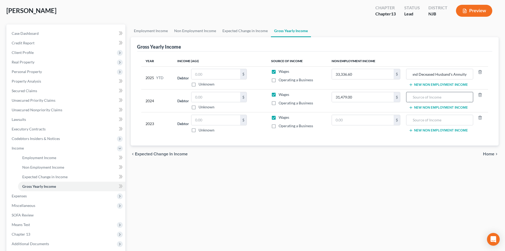
scroll to position [0, 0]
click at [425, 94] on input "text" at bounding box center [439, 97] width 61 height 10
paste input "SSI and Deceased Husband's Annuity"
type input "SSI and Deceased Husband's Annuity"
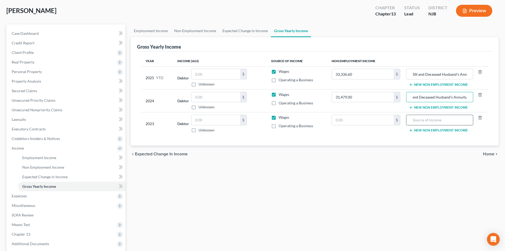
scroll to position [0, 0]
click at [425, 119] on input "text" at bounding box center [439, 120] width 61 height 10
paste input "SSI and Deceased Husband's Annuity"
type input "SSI and Deceased Husband's Annuity"
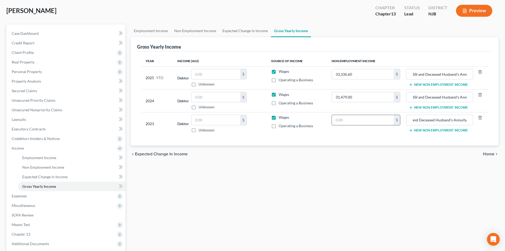
scroll to position [0, 0]
click at [357, 117] on input "text" at bounding box center [363, 120] width 62 height 10
type input "91,593.00"
click at [490, 154] on span "Home" at bounding box center [488, 154] width 11 height 4
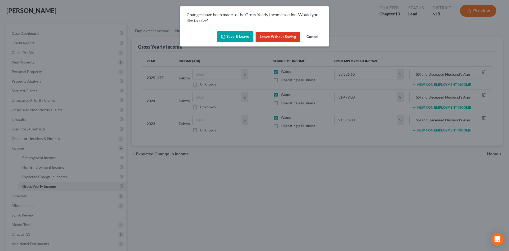
click at [235, 37] on button "Save & Leave" at bounding box center [235, 36] width 37 height 11
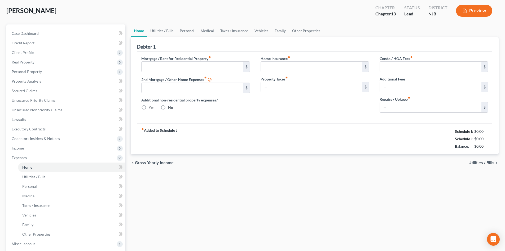
type input "0.00"
radio input "true"
type input "0.00"
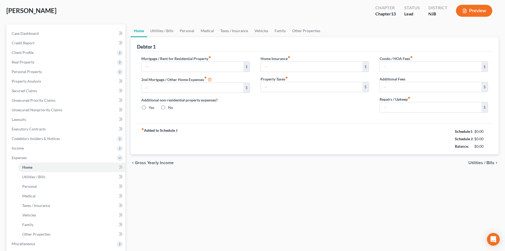
type input "0.00"
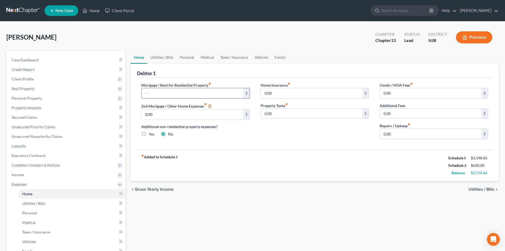
click at [158, 92] on input "text" at bounding box center [193, 93] width 102 height 10
click at [283, 148] on div "Mortgage / Rent for Residential Property fiber_manual_record $ 2nd Mortgage / O…" at bounding box center [314, 114] width 355 height 72
click at [312, 95] on input "0.00" at bounding box center [312, 93] width 102 height 10
click at [143, 93] on input "text" at bounding box center [193, 93] width 102 height 10
type input "745.88"
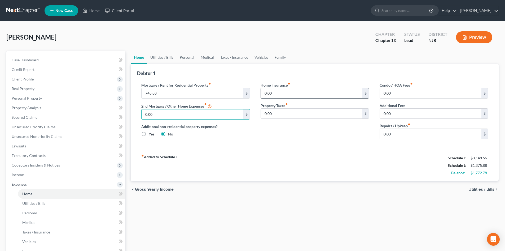
click at [287, 90] on input "0.00" at bounding box center [312, 93] width 102 height 10
type input "177.00"
type input "0"
type input "343.69"
click at [475, 189] on span "Utilities / Bills" at bounding box center [481, 189] width 26 height 4
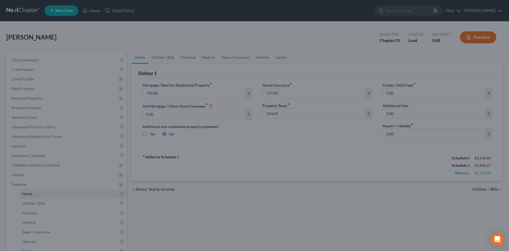
click at [293, 176] on div at bounding box center [254, 125] width 509 height 251
click at [298, 195] on div at bounding box center [254, 125] width 509 height 251
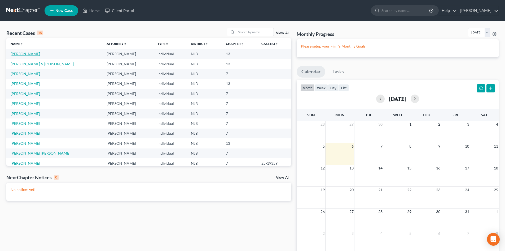
drag, startPoint x: 33, startPoint y: 57, endPoint x: 29, endPoint y: 55, distance: 4.3
click at [33, 57] on td "Murray, Diana" at bounding box center [54, 54] width 96 height 10
click at [29, 55] on link "Murray, Diana" at bounding box center [25, 53] width 29 height 5
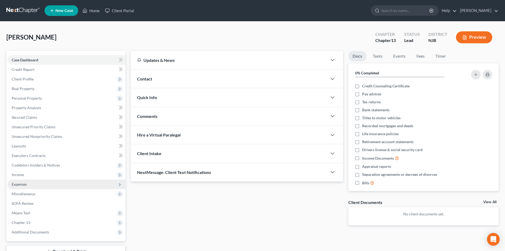
click at [41, 182] on span "Expenses" at bounding box center [66, 184] width 118 height 10
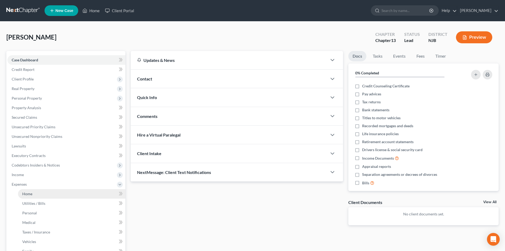
click at [24, 195] on span "Home" at bounding box center [27, 193] width 10 height 5
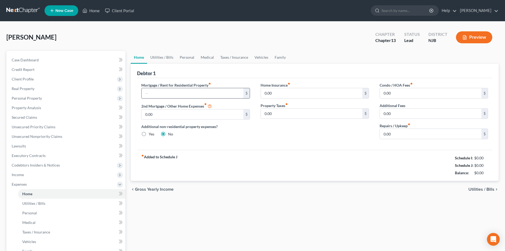
click at [162, 95] on input "text" at bounding box center [193, 93] width 102 height 10
type input "745.88"
type input "177.00"
type input "343.69"
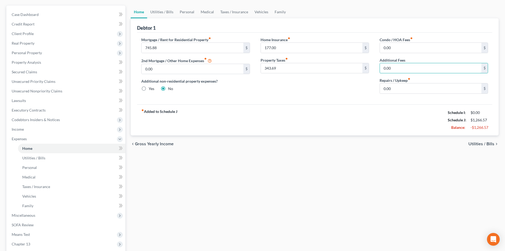
scroll to position [108, 0]
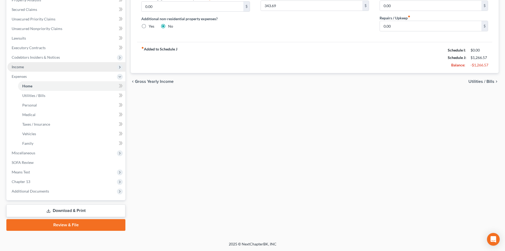
click at [25, 64] on span "Income" at bounding box center [66, 67] width 118 height 10
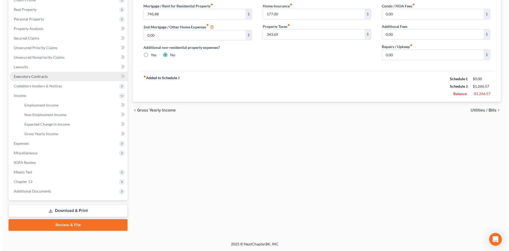
scroll to position [79, 0]
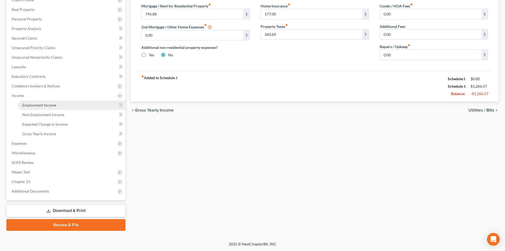
click at [47, 104] on span "Employment Income" at bounding box center [39, 105] width 34 height 5
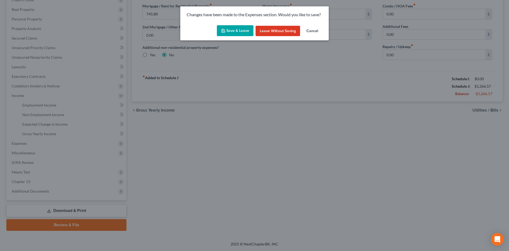
click at [236, 30] on button "Save & Leave" at bounding box center [235, 30] width 37 height 11
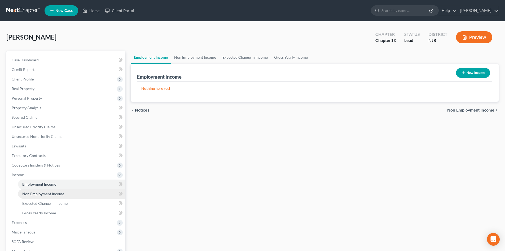
click at [39, 189] on link "Non Employment Income" at bounding box center [71, 194] width 107 height 10
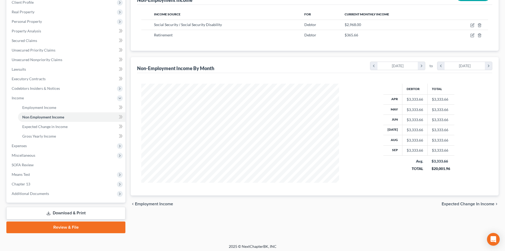
scroll to position [79, 0]
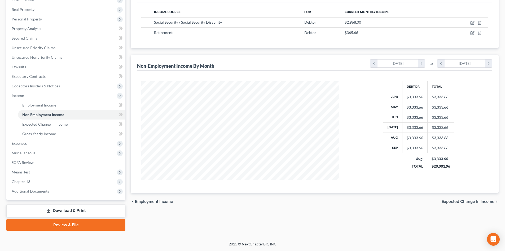
click at [466, 200] on span "Expected Change in Income" at bounding box center [468, 201] width 53 height 4
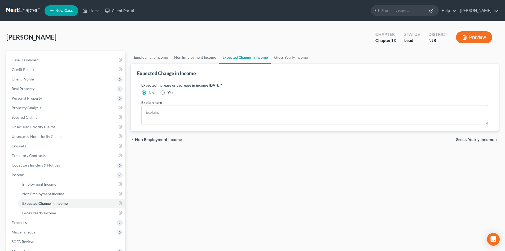
click at [472, 140] on span "Gross Yearly Income" at bounding box center [475, 139] width 39 height 4
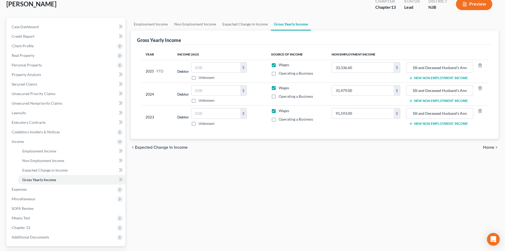
scroll to position [79, 0]
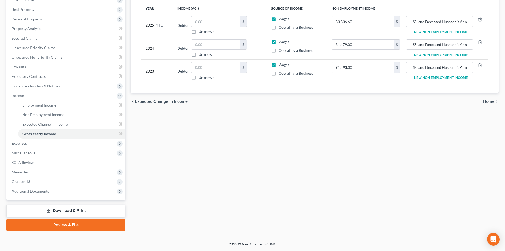
click at [489, 102] on span "Home" at bounding box center [488, 101] width 11 height 4
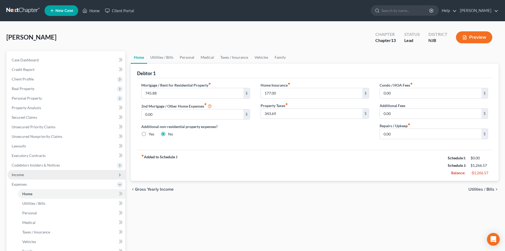
click at [24, 173] on span "Income" at bounding box center [66, 175] width 118 height 10
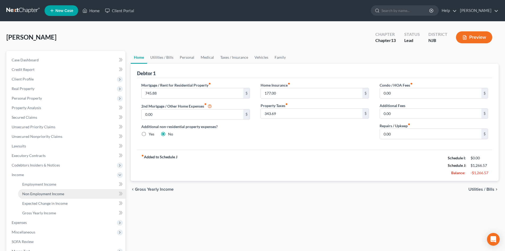
click at [51, 197] on link "Non Employment Income" at bounding box center [71, 194] width 107 height 10
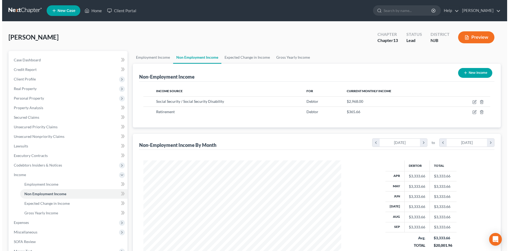
scroll to position [99, 208]
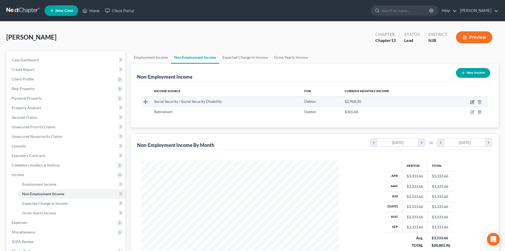
click at [471, 102] on icon "button" at bounding box center [472, 102] width 4 height 4
select select "4"
select select "0"
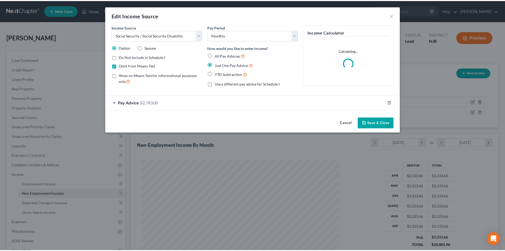
scroll to position [100, 210]
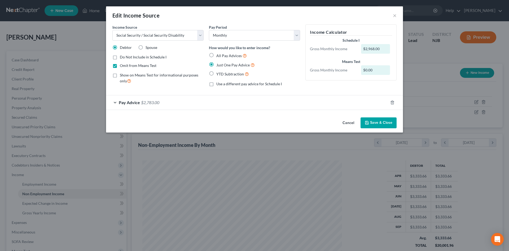
click at [120, 75] on label "Show on Means Test for informational purposes only" at bounding box center [162, 77] width 84 height 11
click at [122, 75] on input "Show on Means Test for informational purposes only" at bounding box center [123, 73] width 3 height 3
checkbox input "true"
click at [386, 120] on button "Save & Close" at bounding box center [379, 122] width 36 height 11
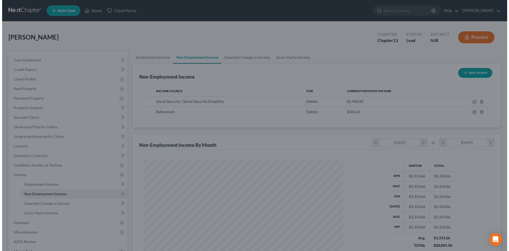
scroll to position [265006, 264896]
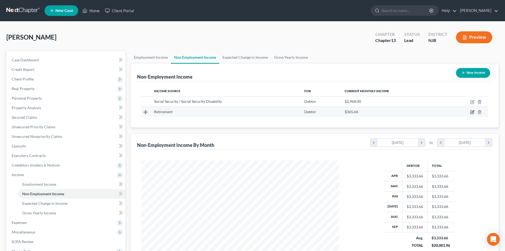
click at [472, 111] on icon "button" at bounding box center [472, 112] width 3 height 3
select select "3"
select select "0"
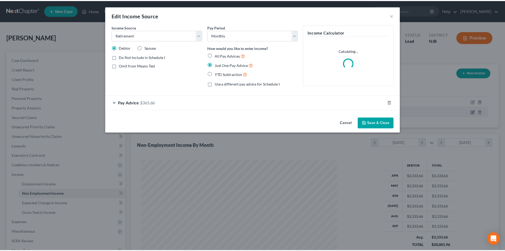
scroll to position [100, 210]
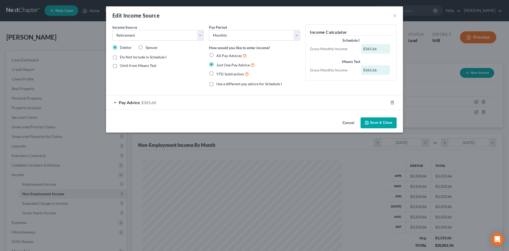
click at [377, 124] on button "Save & Close" at bounding box center [379, 122] width 36 height 11
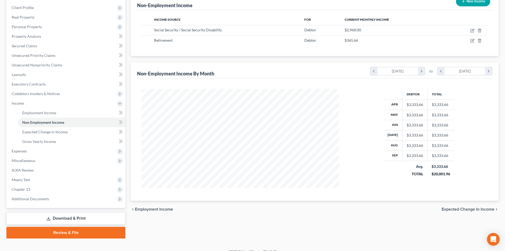
scroll to position [79, 0]
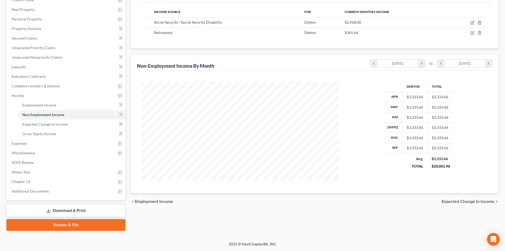
click at [484, 200] on span "Expected Change in Income" at bounding box center [468, 201] width 53 height 4
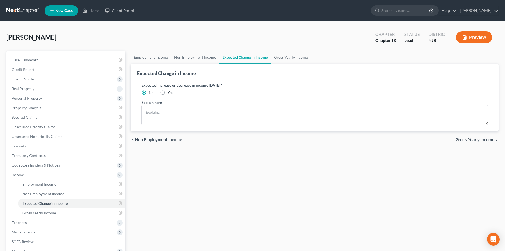
click at [477, 137] on span "Gross Yearly Income" at bounding box center [475, 139] width 39 height 4
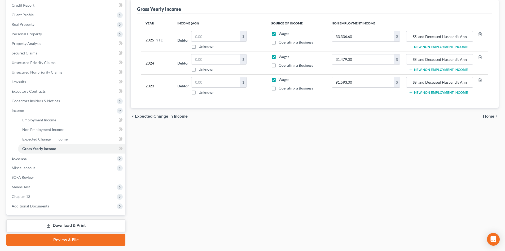
scroll to position [79, 0]
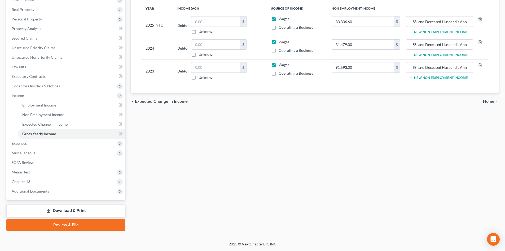
click at [492, 101] on span "Home" at bounding box center [488, 101] width 11 height 4
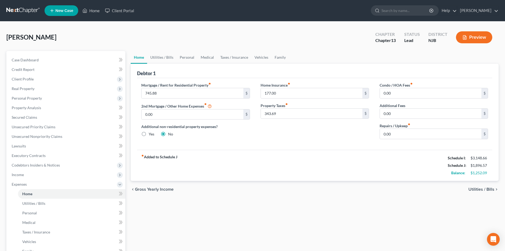
click at [492, 189] on span "Utilities / Bills" at bounding box center [481, 189] width 26 height 4
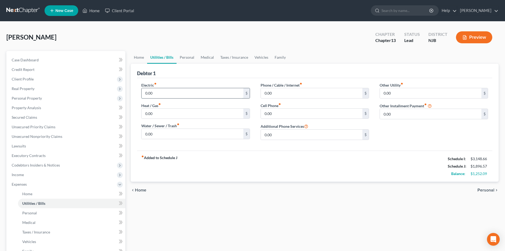
click at [157, 92] on input "0.00" at bounding box center [193, 93] width 102 height 10
type input "155.00"
click at [160, 111] on input "0.00" at bounding box center [193, 113] width 102 height 10
type input "106.00"
click at [265, 93] on input "0.00" at bounding box center [312, 93] width 102 height 10
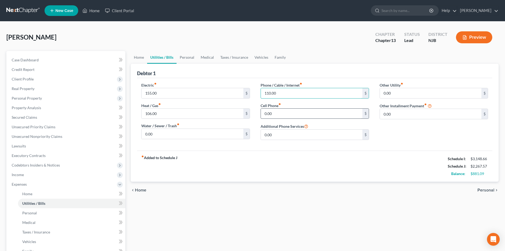
type input "110.00"
click at [300, 108] on input "0.00" at bounding box center [312, 113] width 102 height 10
drag, startPoint x: 144, startPoint y: 133, endPoint x: 153, endPoint y: 135, distance: 9.3
click at [144, 133] on input "0.00" at bounding box center [193, 134] width 102 height 10
type input "35.00"
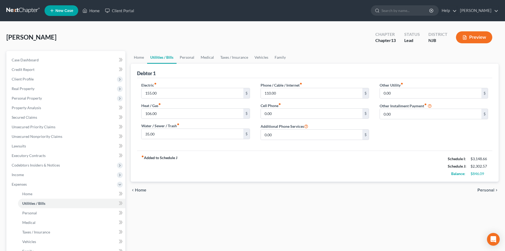
click at [492, 189] on span "Personal" at bounding box center [485, 190] width 17 height 4
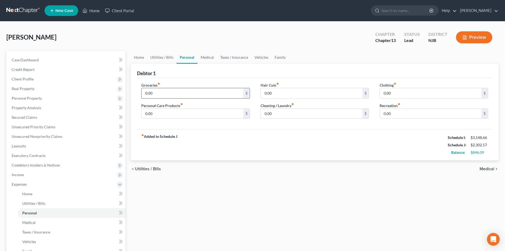
click at [169, 95] on input "0.00" at bounding box center [193, 93] width 102 height 10
type input "350.00"
click at [484, 169] on span "Medical" at bounding box center [487, 168] width 15 height 4
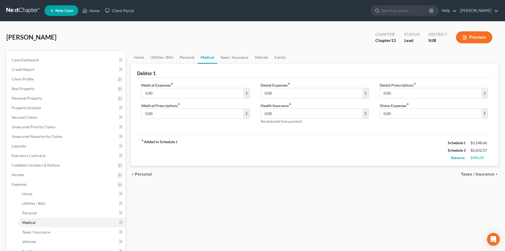
click at [480, 175] on span "Taxes / Insurance" at bounding box center [477, 174] width 33 height 4
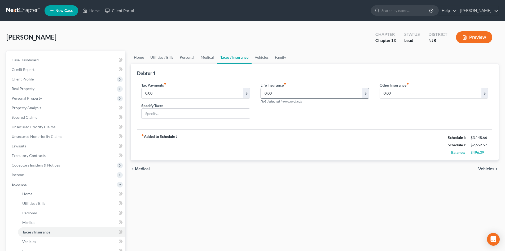
click at [262, 94] on input "0.00" at bounding box center [312, 93] width 102 height 10
type input "0"
type input "145.75"
click at [485, 167] on span "Vehicles" at bounding box center [486, 168] width 16 height 4
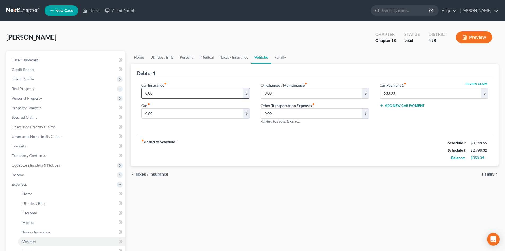
click at [144, 95] on input "0.00" at bounding box center [193, 93] width 102 height 10
type input "0"
type input "161.44"
type input "30.00"
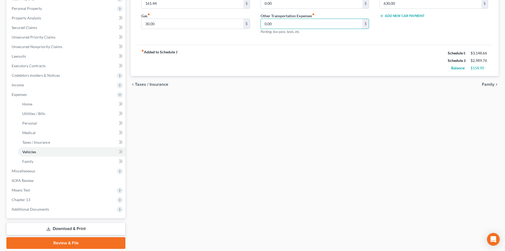
scroll to position [108, 0]
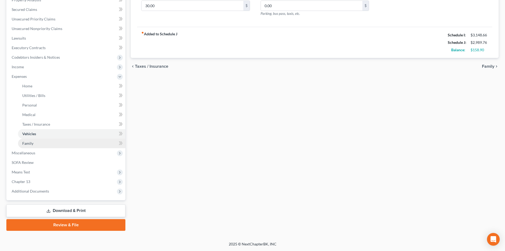
click at [45, 142] on link "Family" at bounding box center [71, 143] width 107 height 10
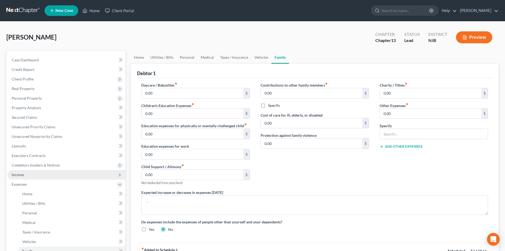
click at [13, 172] on span "Income" at bounding box center [18, 174] width 12 height 5
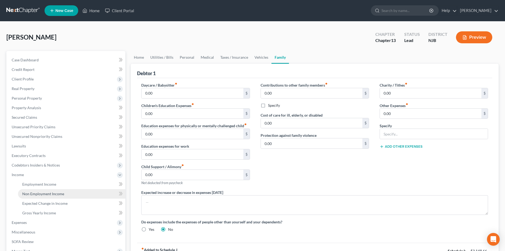
click at [51, 192] on span "Non Employment Income" at bounding box center [43, 193] width 42 height 5
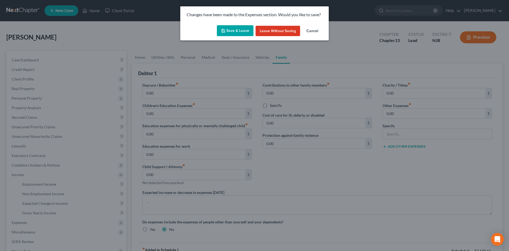
click at [229, 31] on button "Save & Leave" at bounding box center [235, 30] width 37 height 11
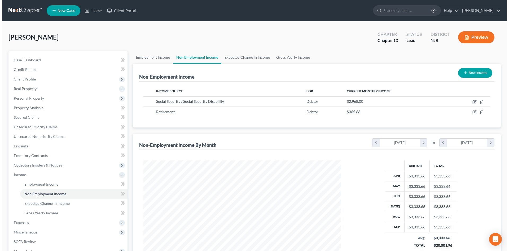
scroll to position [99, 208]
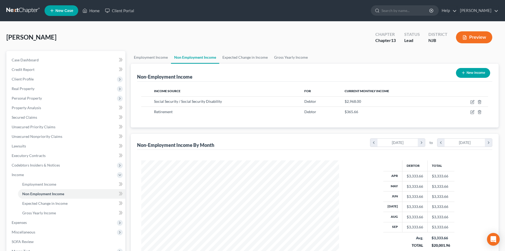
click at [474, 71] on button "New Income" at bounding box center [473, 73] width 34 height 10
select select "0"
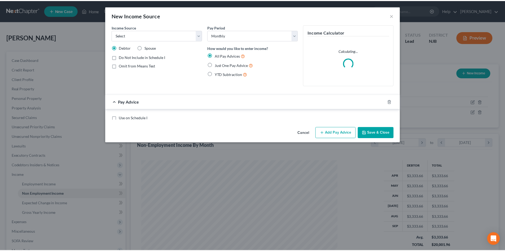
scroll to position [100, 210]
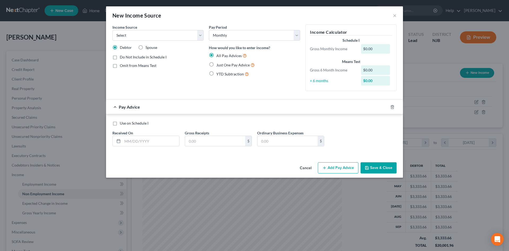
click at [120, 64] on label "Omit from Means Test" at bounding box center [138, 65] width 37 height 5
click at [122, 64] on input "Omit from Means Test" at bounding box center [123, 64] width 3 height 3
checkbox input "true"
click at [120, 32] on select "Select Unemployment Disability (from employer) Pension Retirement Social Securi…" at bounding box center [157, 35] width 91 height 11
select select "8"
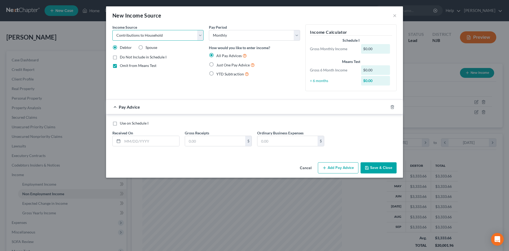
click at [112, 30] on select "Select Unemployment Disability (from employer) Pension Retirement Social Securi…" at bounding box center [157, 35] width 91 height 11
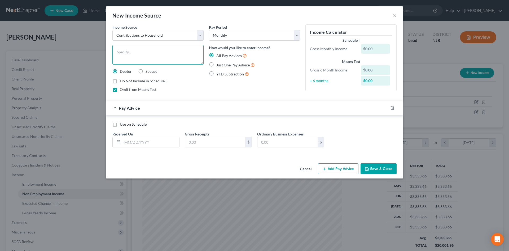
click at [152, 54] on textarea at bounding box center [157, 55] width 91 height 20
type textarea "Daughter pays for car she drives, which is $630/month."
click at [216, 65] on label "Just One Pay Advice" at bounding box center [235, 65] width 38 height 6
click at [218, 65] on input "Just One Pay Advice" at bounding box center [219, 63] width 3 height 3
radio input "true"
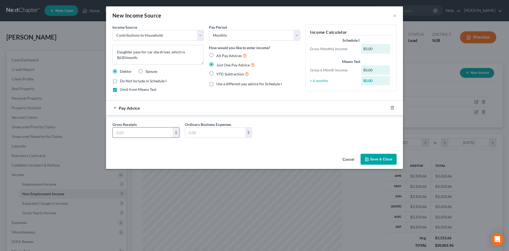
click at [141, 128] on input "text" at bounding box center [143, 132] width 60 height 10
type input "630.00"
click at [379, 160] on button "Save & Close" at bounding box center [379, 158] width 36 height 11
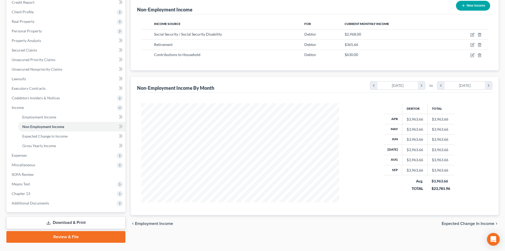
scroll to position [79, 0]
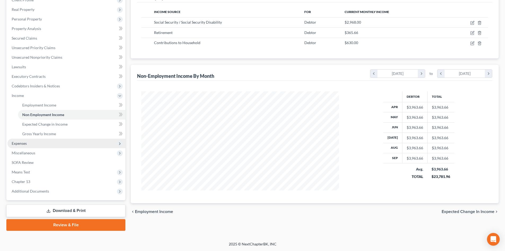
click at [21, 142] on span "Expenses" at bounding box center [19, 143] width 15 height 5
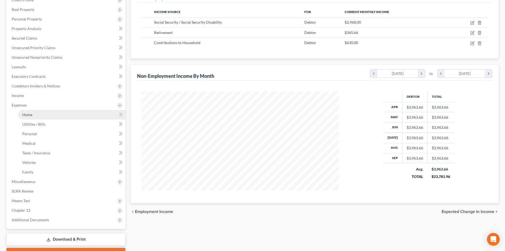
click at [28, 113] on span "Home" at bounding box center [27, 114] width 10 height 5
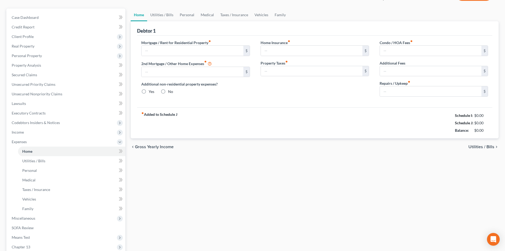
type input "745.88"
type input "0.00"
radio input "true"
type input "177.00"
type input "343.69"
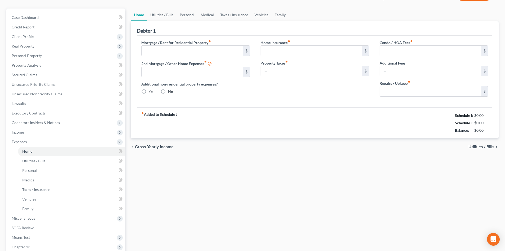
type input "0.00"
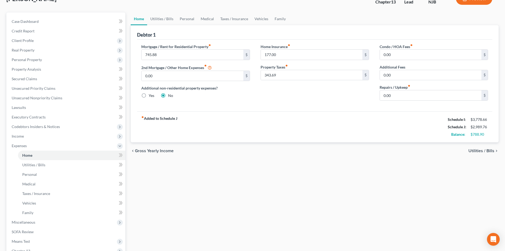
scroll to position [53, 0]
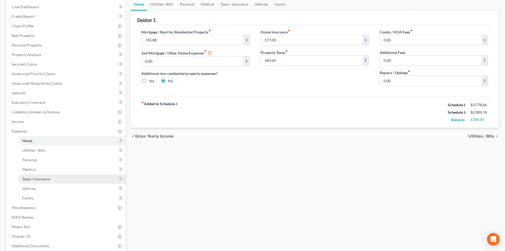
click at [42, 178] on span "Taxes / Insurance" at bounding box center [36, 178] width 28 height 5
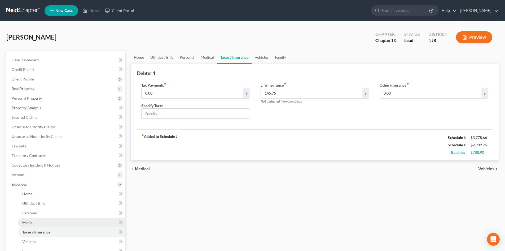
click at [34, 222] on span "Medical" at bounding box center [28, 222] width 13 height 5
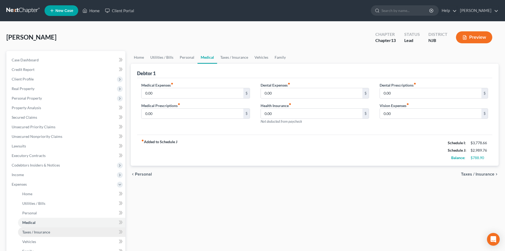
click at [26, 230] on span "Taxes / Insurance" at bounding box center [36, 231] width 28 height 5
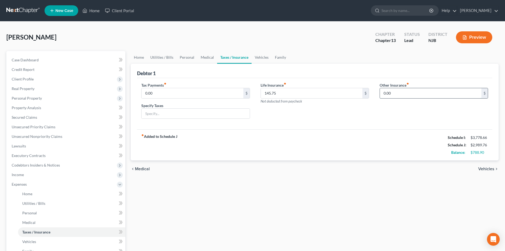
click at [414, 92] on input "0.00" at bounding box center [431, 93] width 102 height 10
type input "647.28"
type input "Secondary Medical Insurance"
click at [36, 176] on span "Income" at bounding box center [66, 175] width 118 height 10
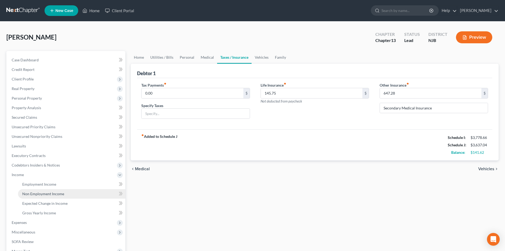
click at [48, 192] on span "Non Employment Income" at bounding box center [43, 193] width 42 height 5
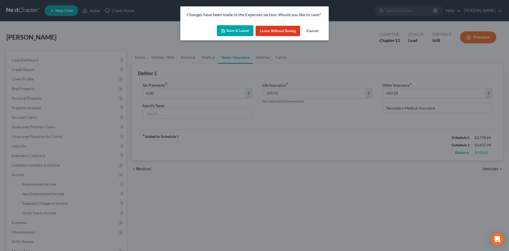
click at [243, 26] on button "Save & Leave" at bounding box center [235, 30] width 37 height 11
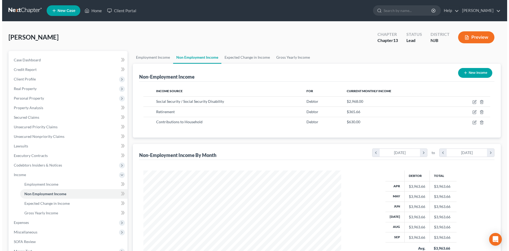
scroll to position [99, 208]
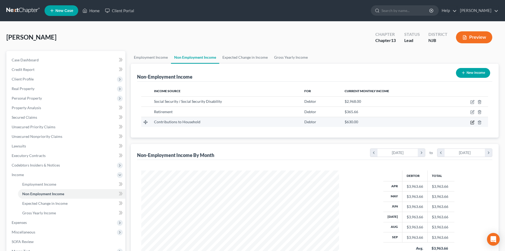
click at [472, 124] on icon "button" at bounding box center [472, 122] width 3 height 3
select select "8"
select select "0"
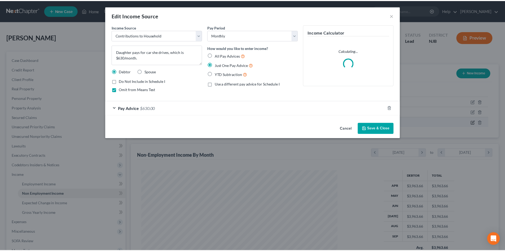
scroll to position [100, 210]
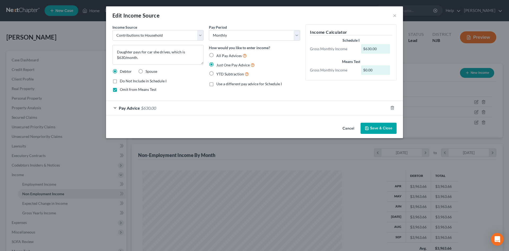
click at [128, 107] on span "Pay Advice" at bounding box center [129, 107] width 21 height 5
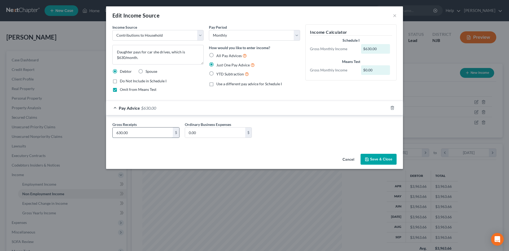
click at [139, 131] on input "630.00" at bounding box center [143, 132] width 60 height 10
type input "1,410.00"
click at [150, 54] on textarea "Daughter pays for car she drives, which is $630/month." at bounding box center [157, 55] width 91 height 20
type textarea "Daughter pays for car she drives, which is $630/month, plus additional assistan…"
click at [385, 159] on button "Save & Close" at bounding box center [379, 158] width 36 height 11
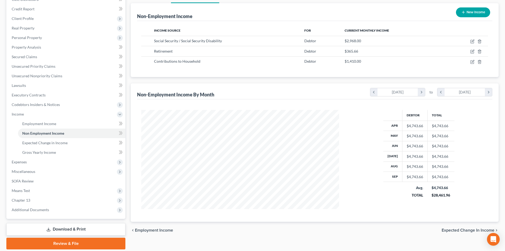
scroll to position [79, 0]
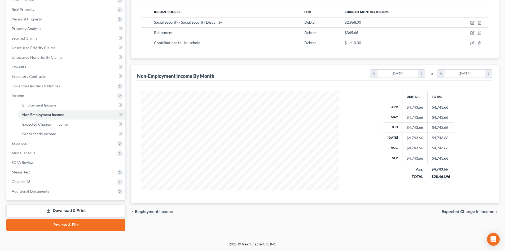
click at [458, 211] on span "Expected Change in Income" at bounding box center [468, 211] width 53 height 4
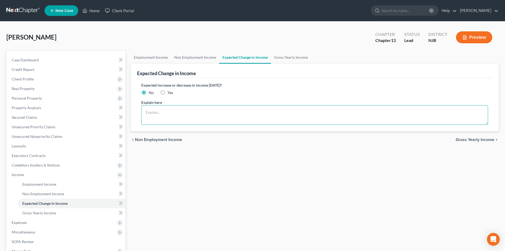
click at [165, 118] on textarea at bounding box center [314, 115] width 347 height 20
type textarea "Debtor will be getting part time job so as to rely less upon daughter."
click at [467, 141] on span "Gross Yearly Income" at bounding box center [475, 139] width 39 height 4
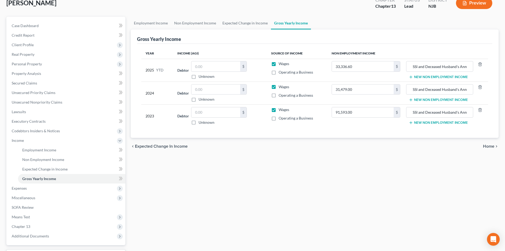
scroll to position [79, 0]
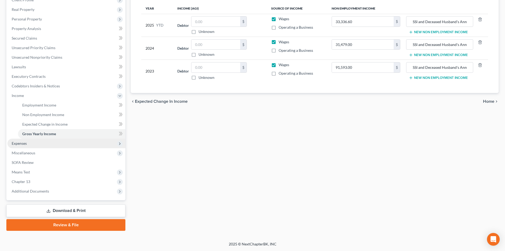
click at [23, 142] on span "Expenses" at bounding box center [19, 143] width 15 height 5
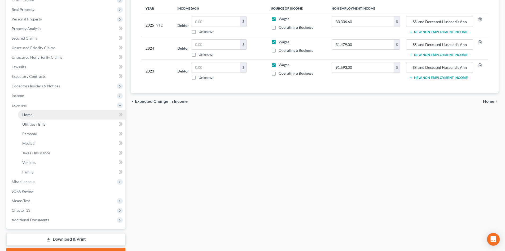
click at [24, 114] on span "Home" at bounding box center [27, 114] width 10 height 5
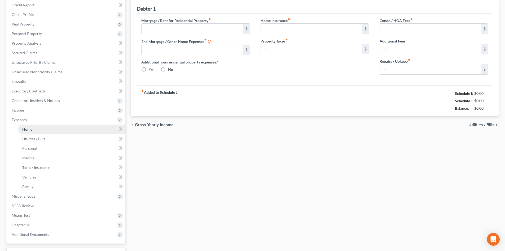
type input "745.88"
type input "0.00"
radio input "true"
type input "177.00"
type input "343.69"
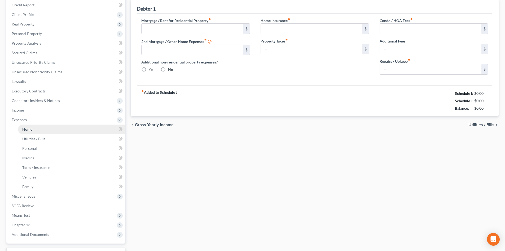
type input "0.00"
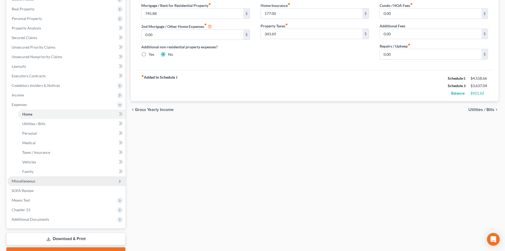
click at [30, 179] on span "Miscellaneous" at bounding box center [24, 180] width 24 height 5
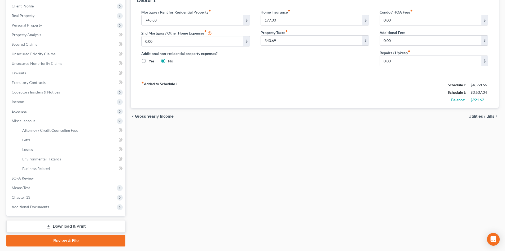
scroll to position [89, 0]
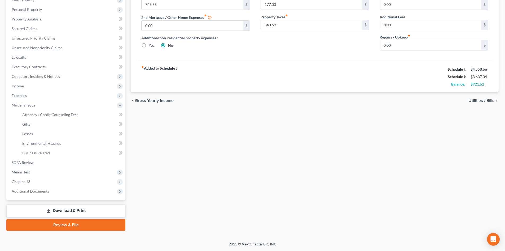
click at [478, 100] on span "Utilities / Bills" at bounding box center [481, 100] width 26 height 4
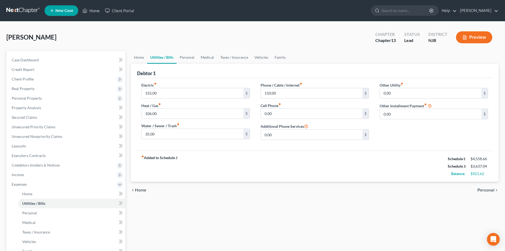
click at [482, 191] on span "Personal" at bounding box center [485, 190] width 17 height 4
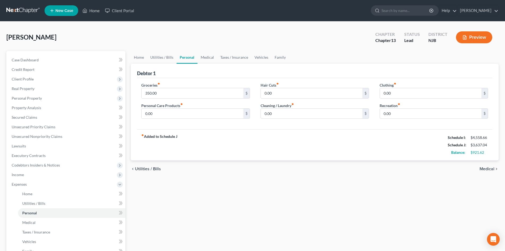
click at [486, 170] on span "Medical" at bounding box center [487, 168] width 15 height 4
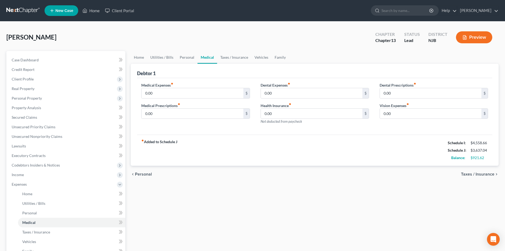
click at [486, 170] on div "chevron_left Personal Taxes / Insurance chevron_right" at bounding box center [315, 173] width 368 height 17
click at [477, 174] on span "Taxes / Insurance" at bounding box center [477, 174] width 33 height 4
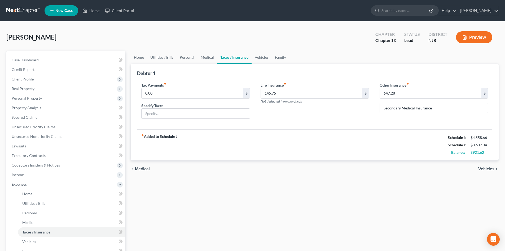
click at [480, 170] on span "Vehicles" at bounding box center [486, 168] width 16 height 4
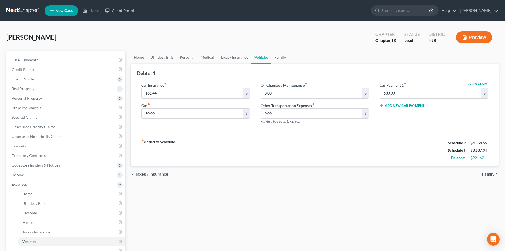
click at [490, 174] on span "Family" at bounding box center [488, 174] width 12 height 4
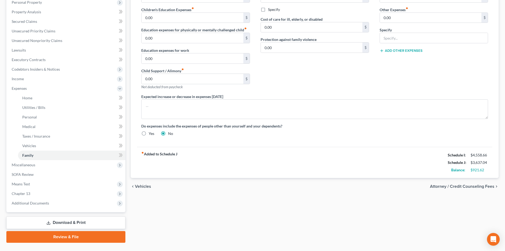
scroll to position [108, 0]
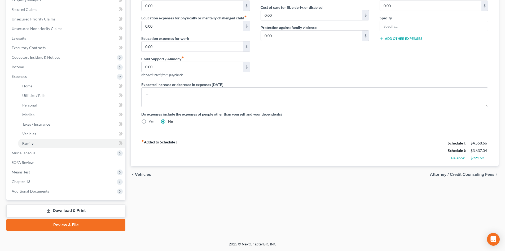
click at [463, 174] on span "Attorney / Credit Counseling Fees" at bounding box center [462, 174] width 64 height 4
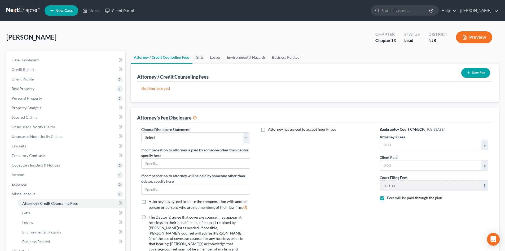
click at [479, 74] on button "New Fee" at bounding box center [475, 73] width 29 height 10
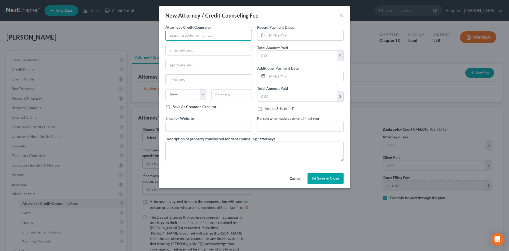
drag, startPoint x: 190, startPoint y: 34, endPoint x: 197, endPoint y: 36, distance: 7.5
click at [190, 34] on input "text" at bounding box center [208, 35] width 86 height 11
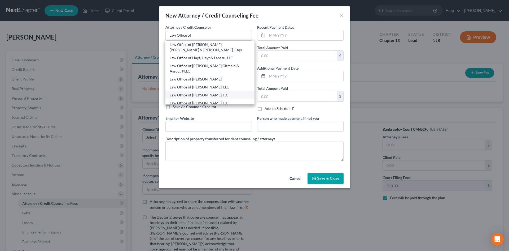
click at [199, 92] on div "Law Office of Victor Druziako, P.C." at bounding box center [210, 94] width 81 height 5
type input "Law Office of Victor Druziako, P.C."
type input "1882 W. Landis Ave."
type input "Vineland City"
select select "33"
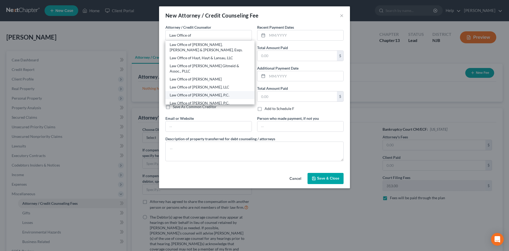
type input "08360"
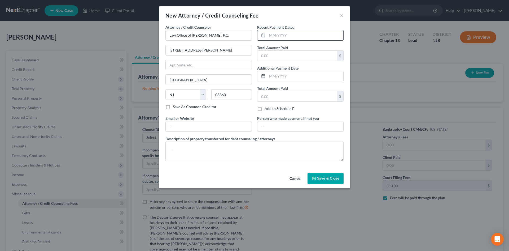
click at [306, 36] on input "text" at bounding box center [305, 35] width 76 height 10
type input "09/2025"
type input "500.00"
click at [325, 179] on span "Save & Close" at bounding box center [328, 178] width 22 height 5
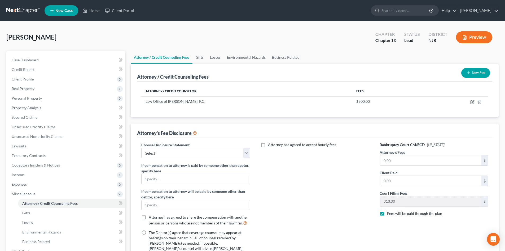
click at [479, 70] on button "New Fee" at bounding box center [475, 73] width 29 height 10
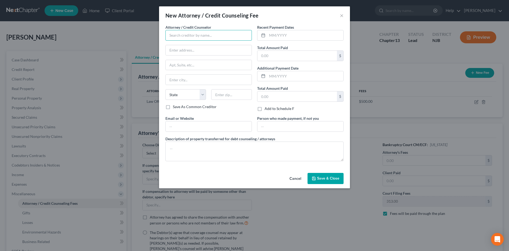
click at [199, 38] on input "text" at bounding box center [208, 35] width 86 height 11
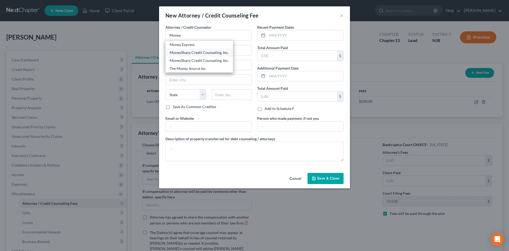
click at [213, 55] on div "MoneySharp Credit Counseling, Inc." at bounding box center [199, 52] width 59 height 5
type input "MoneySharp Credit Counseling, Inc."
type input "Online credit counseling course provider"
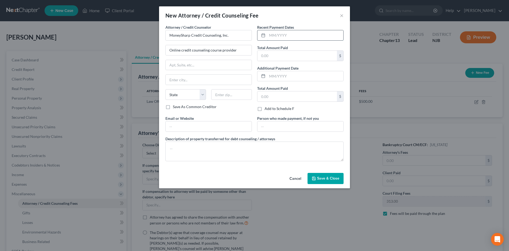
click at [304, 36] on input "text" at bounding box center [305, 35] width 76 height 10
type input "09/2025"
type input "12.00"
click at [319, 178] on span "Save & Close" at bounding box center [328, 178] width 22 height 5
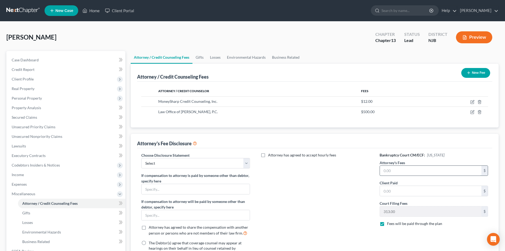
click at [402, 166] on input "text" at bounding box center [431, 170] width 102 height 10
type input "4,750.00"
type input "500.00"
click at [248, 164] on select "Select Disclosure of Compensation of Attorney for Debtor" at bounding box center [195, 163] width 108 height 11
select select "0"
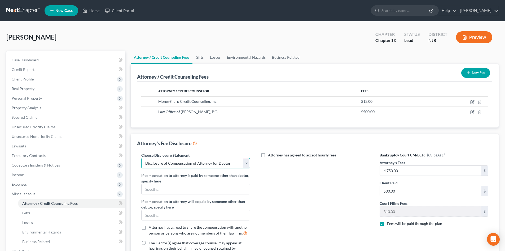
click at [141, 158] on select "Select Disclosure of Compensation of Attorney for Debtor" at bounding box center [195, 163] width 108 height 11
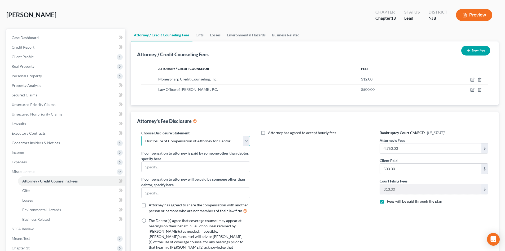
scroll to position [80, 0]
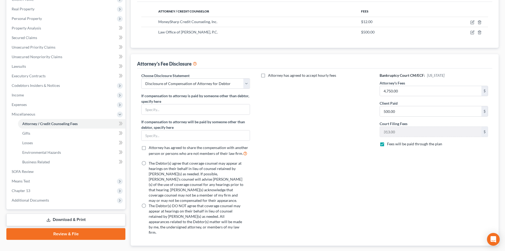
click at [149, 164] on label "The Debtor(s) agree that coverage counsel may appear at hearings on their behal…" at bounding box center [196, 181] width 95 height 42
click at [151, 164] on input "The Debtor(s) agree that coverage counsel may appear at hearings on their behal…" at bounding box center [152, 161] width 3 height 3
radio input "true"
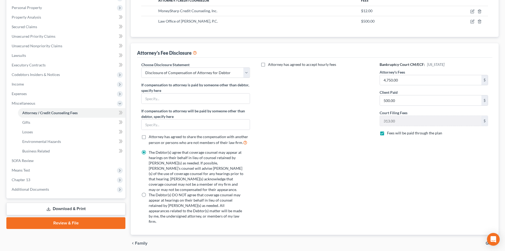
scroll to position [101, 0]
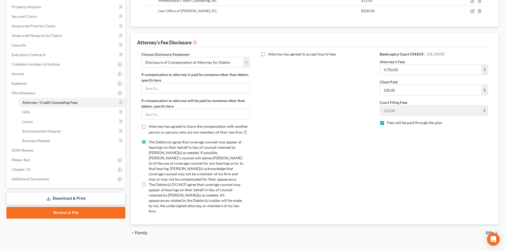
click at [489, 230] on span "Gifts" at bounding box center [490, 232] width 9 height 4
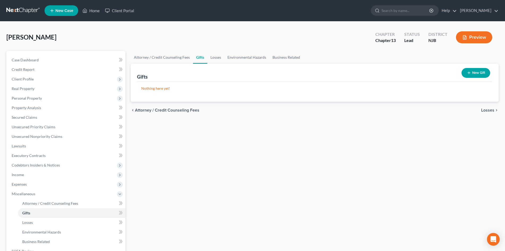
click at [485, 111] on span "Losses" at bounding box center [487, 110] width 13 height 4
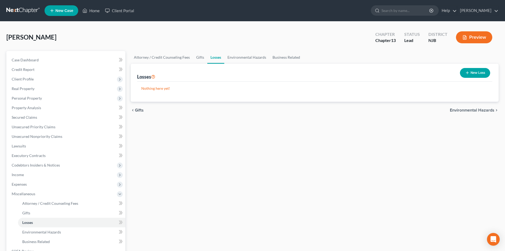
click at [487, 109] on span "Environmental Hazards" at bounding box center [472, 110] width 45 height 4
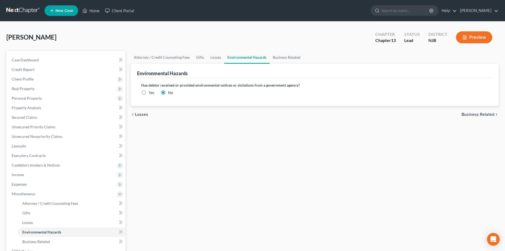
click at [486, 113] on span "Business Related" at bounding box center [478, 114] width 33 height 4
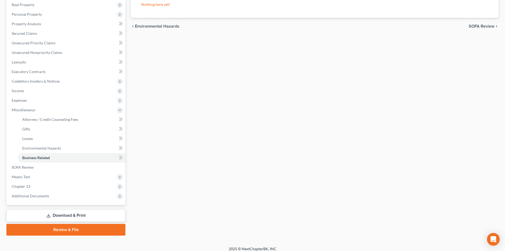
scroll to position [89, 0]
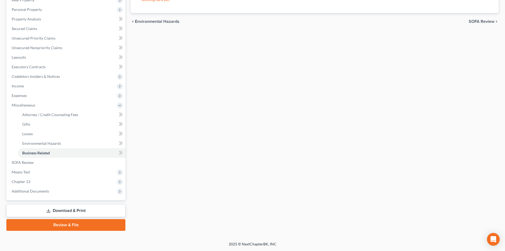
click at [481, 21] on span "SOFA Review" at bounding box center [482, 21] width 26 height 4
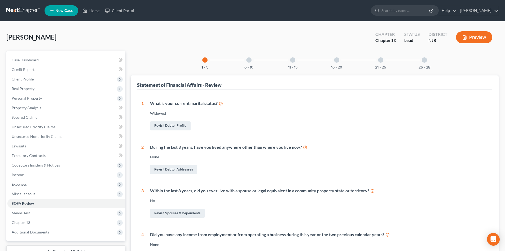
click at [250, 59] on div at bounding box center [248, 59] width 5 height 5
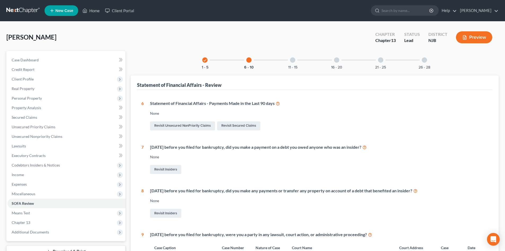
click at [291, 59] on div at bounding box center [292, 59] width 5 height 5
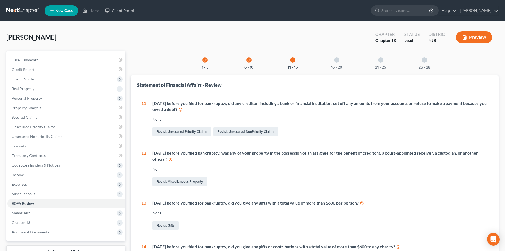
click at [336, 60] on div at bounding box center [336, 59] width 5 height 5
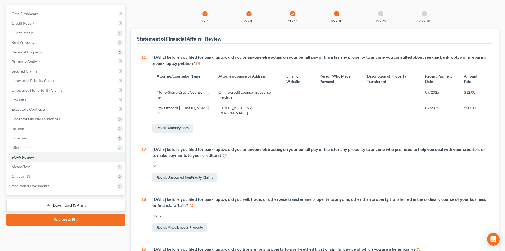
scroll to position [40, 0]
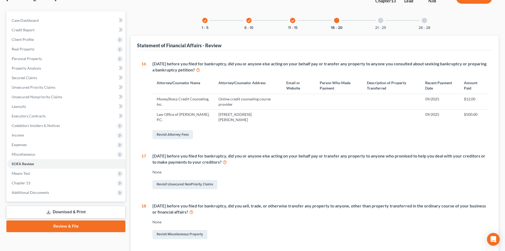
click at [380, 19] on div at bounding box center [380, 20] width 5 height 5
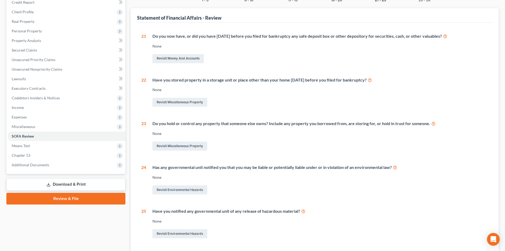
scroll to position [0, 0]
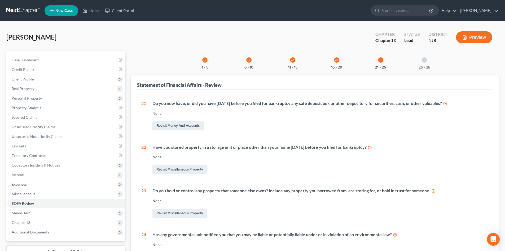
click at [425, 60] on div at bounding box center [424, 59] width 5 height 5
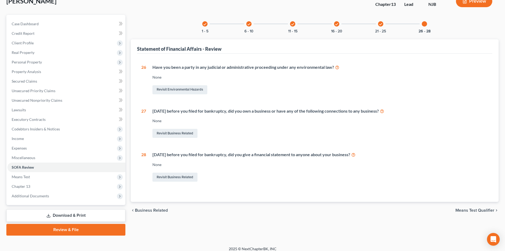
scroll to position [41, 0]
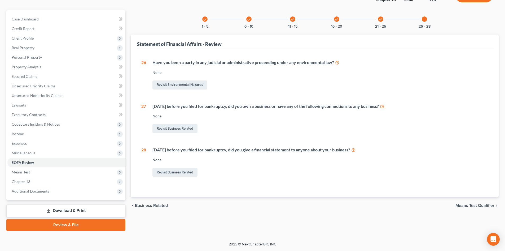
click at [465, 202] on div "chevron_left Business Related Means Test Qualifier chevron_right" at bounding box center [315, 205] width 368 height 17
click at [464, 204] on span "Means Test Qualifier" at bounding box center [474, 205] width 39 height 4
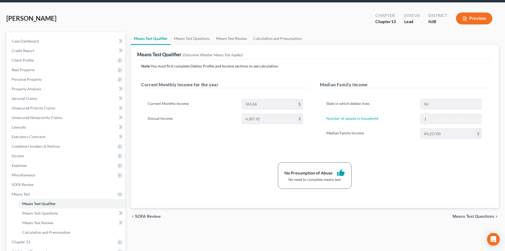
scroll to position [79, 0]
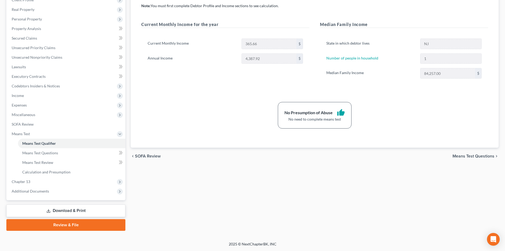
click at [63, 210] on link "Download & Print" at bounding box center [65, 210] width 119 height 12
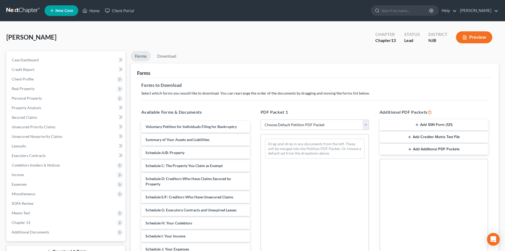
drag, startPoint x: 363, startPoint y: 124, endPoint x: 360, endPoint y: 123, distance: 3.4
click at [363, 124] on select "Choose Default Petition PDF Packet Complete Bankruptcy Petition (all forms and …" at bounding box center [315, 124] width 108 height 11
select select "13"
click at [261, 119] on select "Choose Default Petition PDF Packet Complete Bankruptcy Petition (all forms and …" at bounding box center [315, 124] width 108 height 11
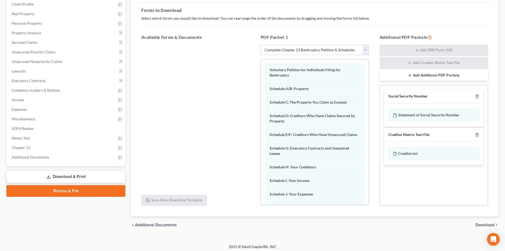
scroll to position [77, 0]
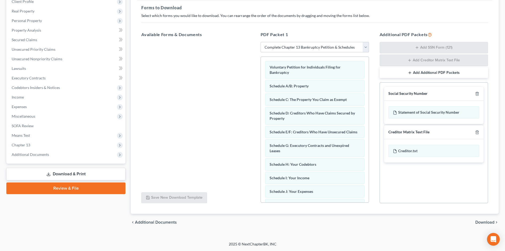
click at [484, 223] on span "Download" at bounding box center [484, 222] width 19 height 4
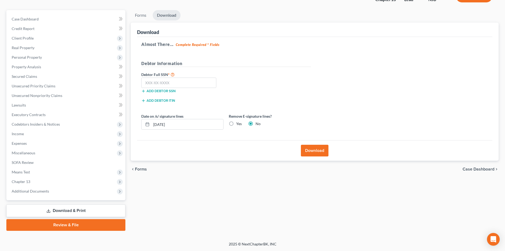
scroll to position [41, 0]
click at [188, 83] on input "text" at bounding box center [178, 82] width 75 height 11
type input "155-44-8688"
click at [314, 149] on button "Download" at bounding box center [315, 150] width 28 height 12
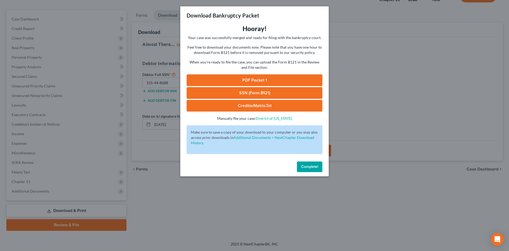
click at [252, 77] on link "PDF Packet 1" at bounding box center [255, 80] width 136 height 12
click at [261, 90] on link "SSN (Form B121)" at bounding box center [255, 93] width 136 height 12
click at [264, 105] on link "CreditorMatrix.txt" at bounding box center [255, 106] width 136 height 12
click at [311, 166] on span "Complete!" at bounding box center [309, 166] width 17 height 5
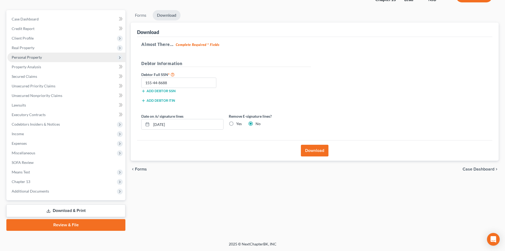
click at [42, 57] on span "Personal Property" at bounding box center [66, 57] width 118 height 10
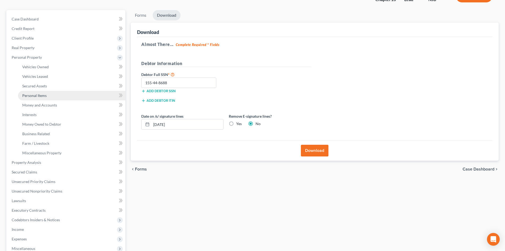
click at [43, 95] on span "Personal Items" at bounding box center [34, 95] width 24 height 5
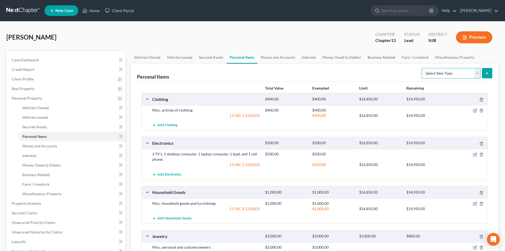
click at [478, 73] on select "Select Item Type Clothing Collectibles Of Value Electronics Firearms Household …" at bounding box center [451, 73] width 59 height 11
click at [489, 84] on div "Total Value Exempted Limit Remaining" at bounding box center [315, 88] width 352 height 9
click at [67, 194] on link "Miscellaneous Property" at bounding box center [71, 194] width 107 height 10
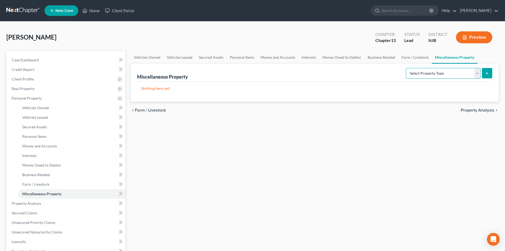
click at [455, 75] on select "Select Property Type Assigned for Creditor Benefit Within 1 Year Holding for An…" at bounding box center [443, 73] width 75 height 11
select select "not_yet_listed"
click at [406, 68] on select "Select Property Type Assigned for Creditor Benefit Within 1 Year Holding for An…" at bounding box center [443, 73] width 75 height 11
click at [484, 70] on button "submit" at bounding box center [487, 73] width 10 height 10
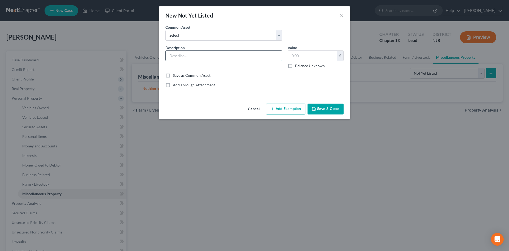
click at [183, 56] on input "text" at bounding box center [224, 56] width 116 height 10
type input "Sola Panels"
type input "20,000.00"
click at [326, 108] on button "Save & Close" at bounding box center [326, 108] width 36 height 11
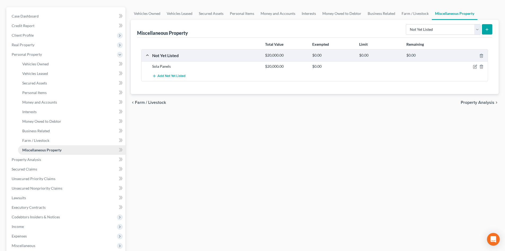
scroll to position [53, 0]
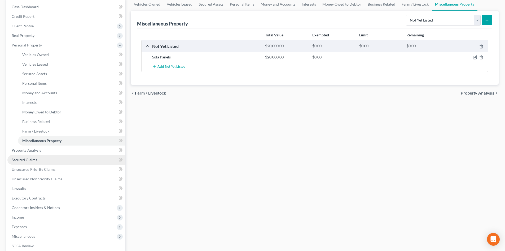
click at [25, 160] on span "Secured Claims" at bounding box center [24, 159] width 25 height 5
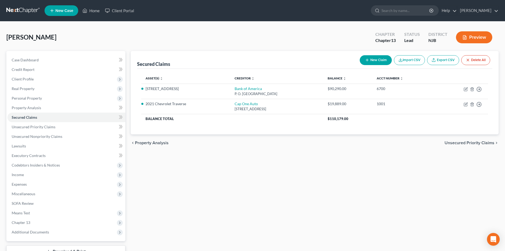
click at [369, 60] on button "New Claim" at bounding box center [376, 60] width 32 height 10
select select "0"
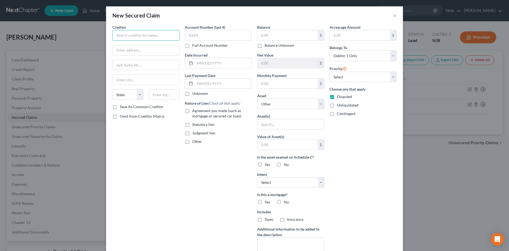
click at [128, 32] on input "text" at bounding box center [145, 35] width 67 height 11
type input "u"
type input "Sunnova"
click at [135, 47] on div "Sunnova" at bounding box center [144, 44] width 55 height 5
type input "20 Greenway Plaza #540"
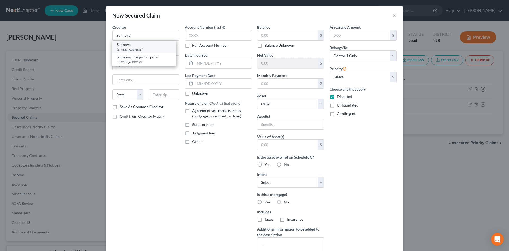
type input "Houston"
select select "45"
type input "77046"
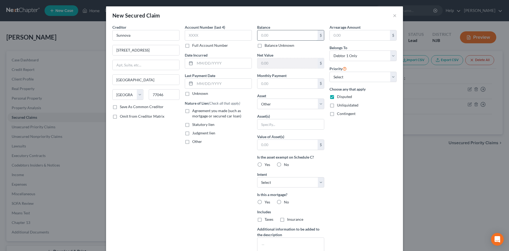
click at [278, 34] on input "text" at bounding box center [287, 35] width 60 height 10
type input "20,000.00"
type input "104.75"
click at [317, 102] on select "Select Other Multiple Assets 1116 Fairmount Ave. - $251000.0 2016 Hyundai Tucso…" at bounding box center [290, 103] width 67 height 11
select select "18"
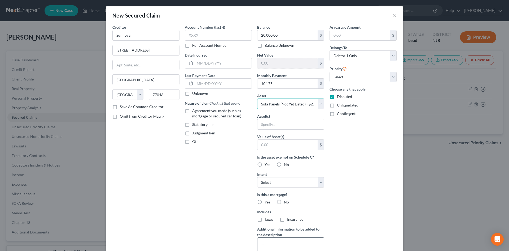
click at [257, 98] on select "Select Other Multiple Assets 1116 Fairmount Ave. - $251000.0 2016 Hyundai Tucso…" at bounding box center [290, 103] width 67 height 11
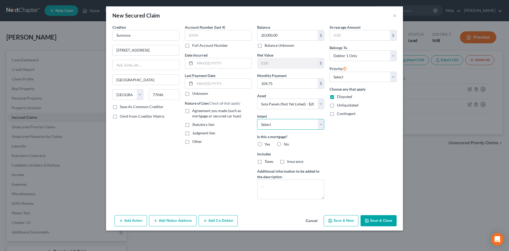
click at [280, 126] on select "Select Surrender Redeem Reaffirm Avoid Other" at bounding box center [290, 124] width 67 height 11
select select "2"
click at [257, 119] on select "Select Surrender Redeem Reaffirm Avoid Other" at bounding box center [290, 124] width 67 height 11
click at [284, 146] on label "No" at bounding box center [286, 143] width 5 height 5
click at [286, 145] on input "No" at bounding box center [287, 142] width 3 height 3
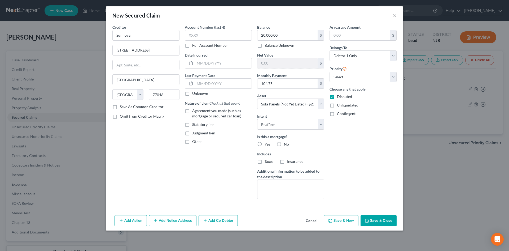
radio input "true"
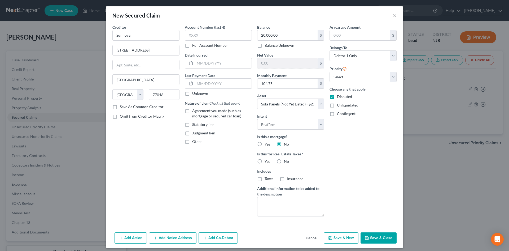
click at [284, 160] on label "No" at bounding box center [286, 161] width 5 height 5
click at [286, 160] on input "No" at bounding box center [287, 160] width 3 height 3
radio input "true"
click at [287, 178] on label "Insurance" at bounding box center [295, 178] width 16 height 5
click at [289, 178] on input "Insurance" at bounding box center [290, 177] width 3 height 3
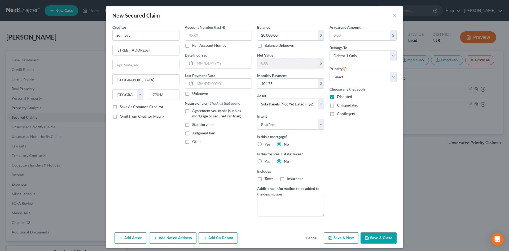
checkbox input "true"
click at [357, 74] on select "Select 1st 2nd 3rd 4th 5th 6th 7th 8th 9th 10th 11th 12th 13th 14th 15th 16th 1…" at bounding box center [363, 77] width 67 height 11
select select "0"
click at [330, 72] on select "Select 1st 2nd 3rd 4th 5th 6th 7th 8th 9th 10th 11th 12th 13th 14th 15th 16th 1…" at bounding box center [363, 77] width 67 height 11
click at [375, 235] on button "Save & Close" at bounding box center [379, 237] width 36 height 11
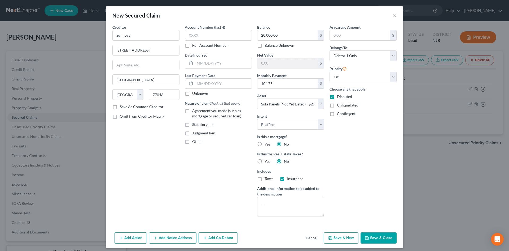
select select
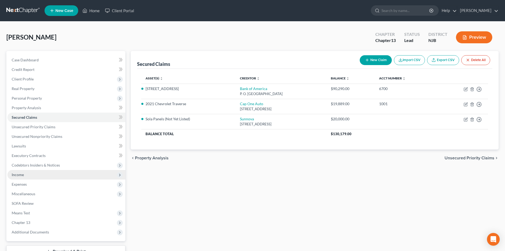
click at [23, 174] on span "Income" at bounding box center [18, 174] width 12 height 5
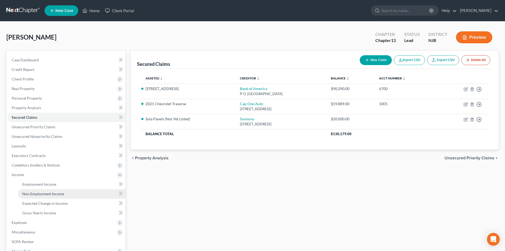
click at [42, 195] on span "Non Employment Income" at bounding box center [43, 193] width 42 height 5
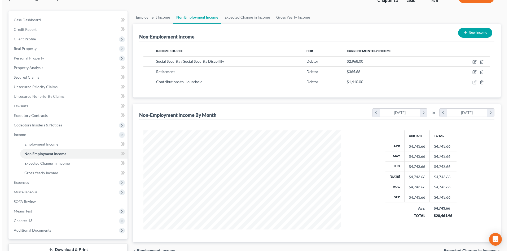
scroll to position [53, 0]
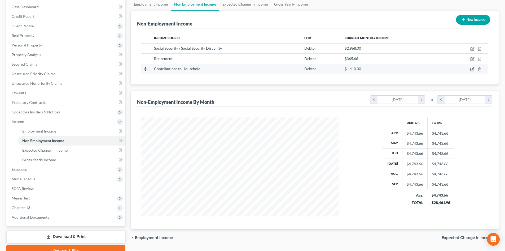
click at [473, 68] on icon "button" at bounding box center [472, 69] width 4 height 4
select select "8"
select select "0"
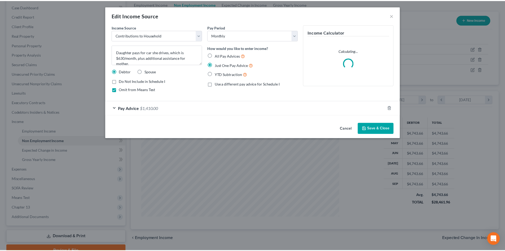
scroll to position [100, 210]
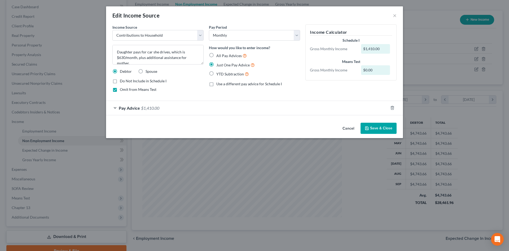
click at [127, 109] on span "Pay Advice" at bounding box center [129, 107] width 21 height 5
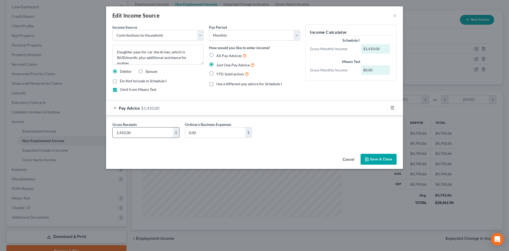
drag, startPoint x: 139, startPoint y: 132, endPoint x: 144, endPoint y: 134, distance: 5.5
click at [139, 132] on input "1,410.00" at bounding box center [143, 132] width 60 height 10
type input "1,515.00"
click at [376, 159] on button "Save & Close" at bounding box center [379, 158] width 36 height 11
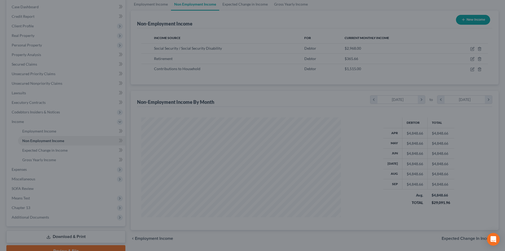
scroll to position [265006, 264896]
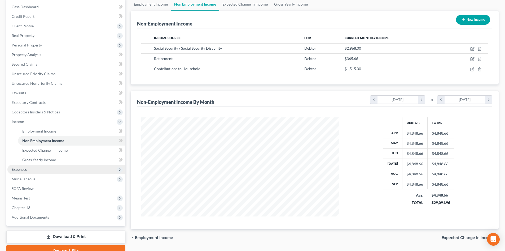
click at [14, 170] on span "Expenses" at bounding box center [19, 169] width 15 height 5
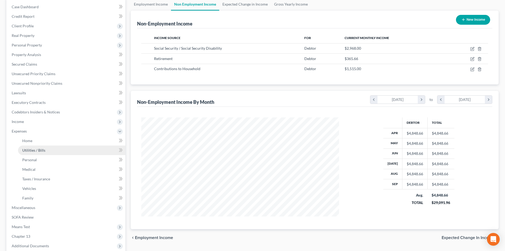
click at [40, 151] on span "Utilities / Bills" at bounding box center [33, 150] width 23 height 5
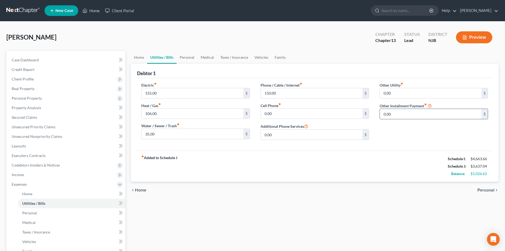
click at [422, 113] on input "0.00" at bounding box center [431, 114] width 102 height 10
click at [399, 91] on input "0.00" at bounding box center [431, 93] width 102 height 10
type input "104.75"
type input "Solar Panels"
click at [490, 190] on span "Personal" at bounding box center [485, 190] width 17 height 4
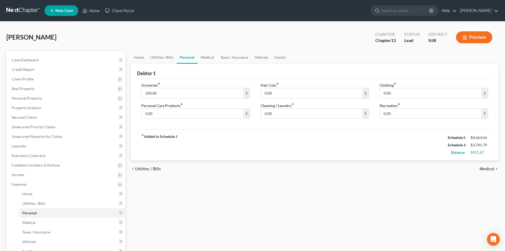
click at [487, 169] on span "Medical" at bounding box center [487, 168] width 15 height 4
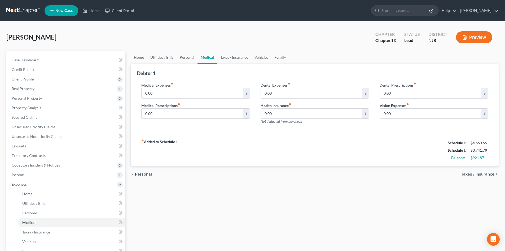
click at [484, 174] on span "Taxes / Insurance" at bounding box center [477, 174] width 33 height 4
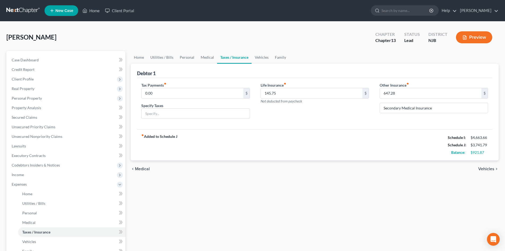
click at [482, 169] on span "Vehicles" at bounding box center [486, 168] width 16 height 4
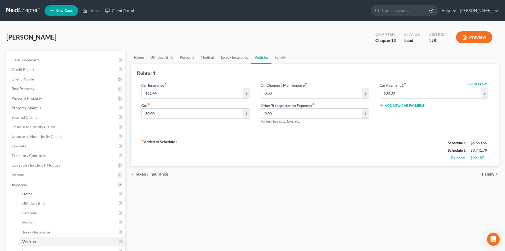
click at [488, 173] on span "Family" at bounding box center [488, 174] width 12 height 4
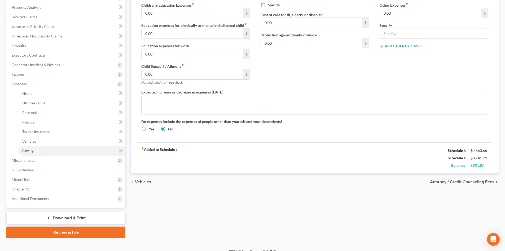
scroll to position [108, 0]
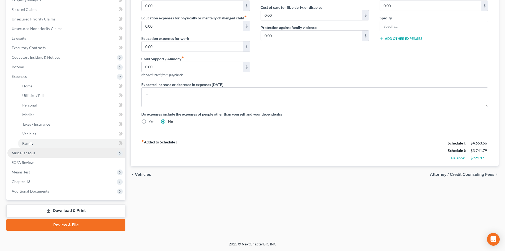
click at [19, 152] on span "Miscellaneous" at bounding box center [24, 152] width 24 height 5
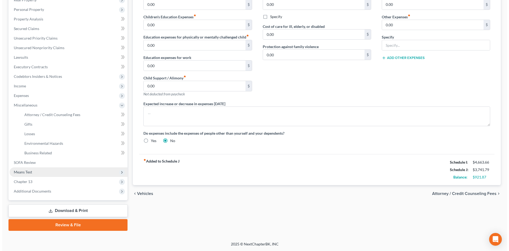
scroll to position [89, 0]
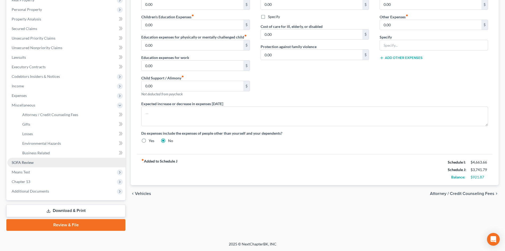
click at [30, 163] on span "SOFA Review" at bounding box center [23, 162] width 22 height 5
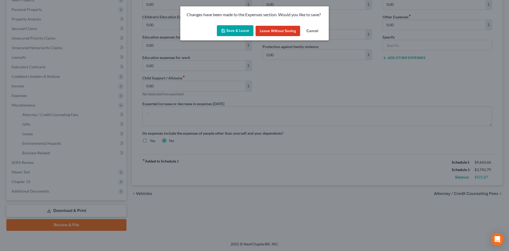
click at [235, 29] on button "Save & Leave" at bounding box center [235, 30] width 37 height 11
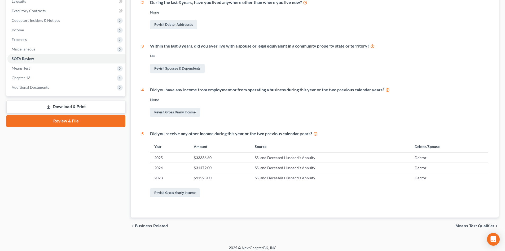
scroll to position [148, 0]
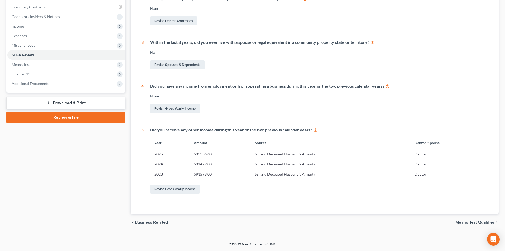
click at [79, 103] on link "Download & Print" at bounding box center [65, 103] width 119 height 12
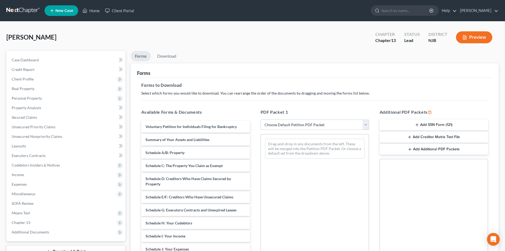
click at [366, 124] on select "Choose Default Petition PDF Packet Complete Bankruptcy Petition (all forms and …" at bounding box center [315, 124] width 108 height 11
select select "13"
click at [261, 119] on select "Choose Default Petition PDF Packet Complete Bankruptcy Petition (all forms and …" at bounding box center [315, 124] width 108 height 11
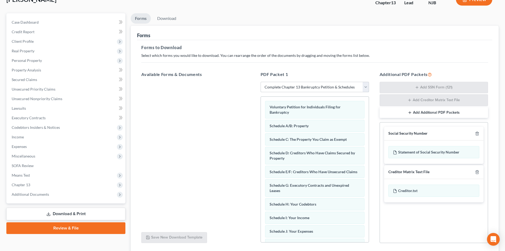
scroll to position [77, 0]
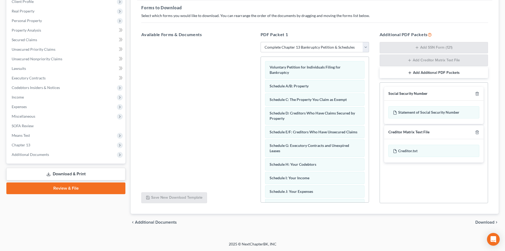
click at [477, 221] on span "Download" at bounding box center [484, 222] width 19 height 4
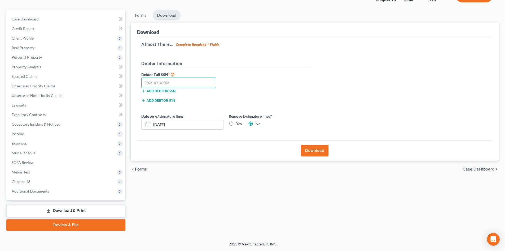
click at [192, 83] on input "text" at bounding box center [178, 82] width 75 height 11
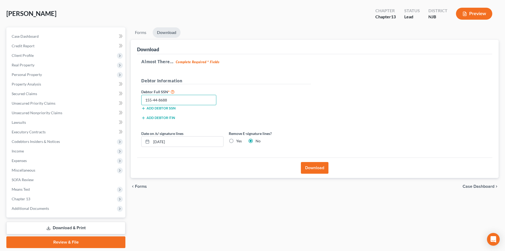
scroll to position [14, 0]
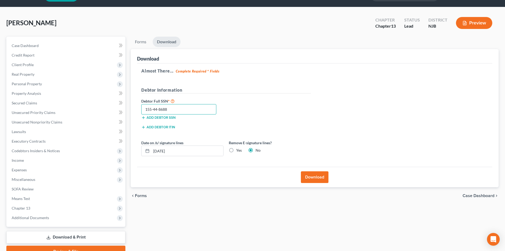
type input "155-44-8688"
click at [316, 177] on button "Download" at bounding box center [315, 177] width 28 height 12
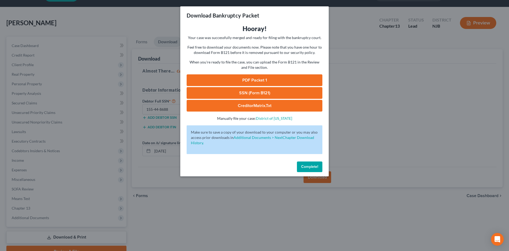
click at [257, 78] on link "PDF Packet 1" at bounding box center [255, 80] width 136 height 12
click at [252, 104] on link "CreditorMatrix.txt" at bounding box center [255, 106] width 136 height 12
click at [313, 167] on span "Complete!" at bounding box center [309, 166] width 17 height 5
